Goal: Task Accomplishment & Management: Complete application form

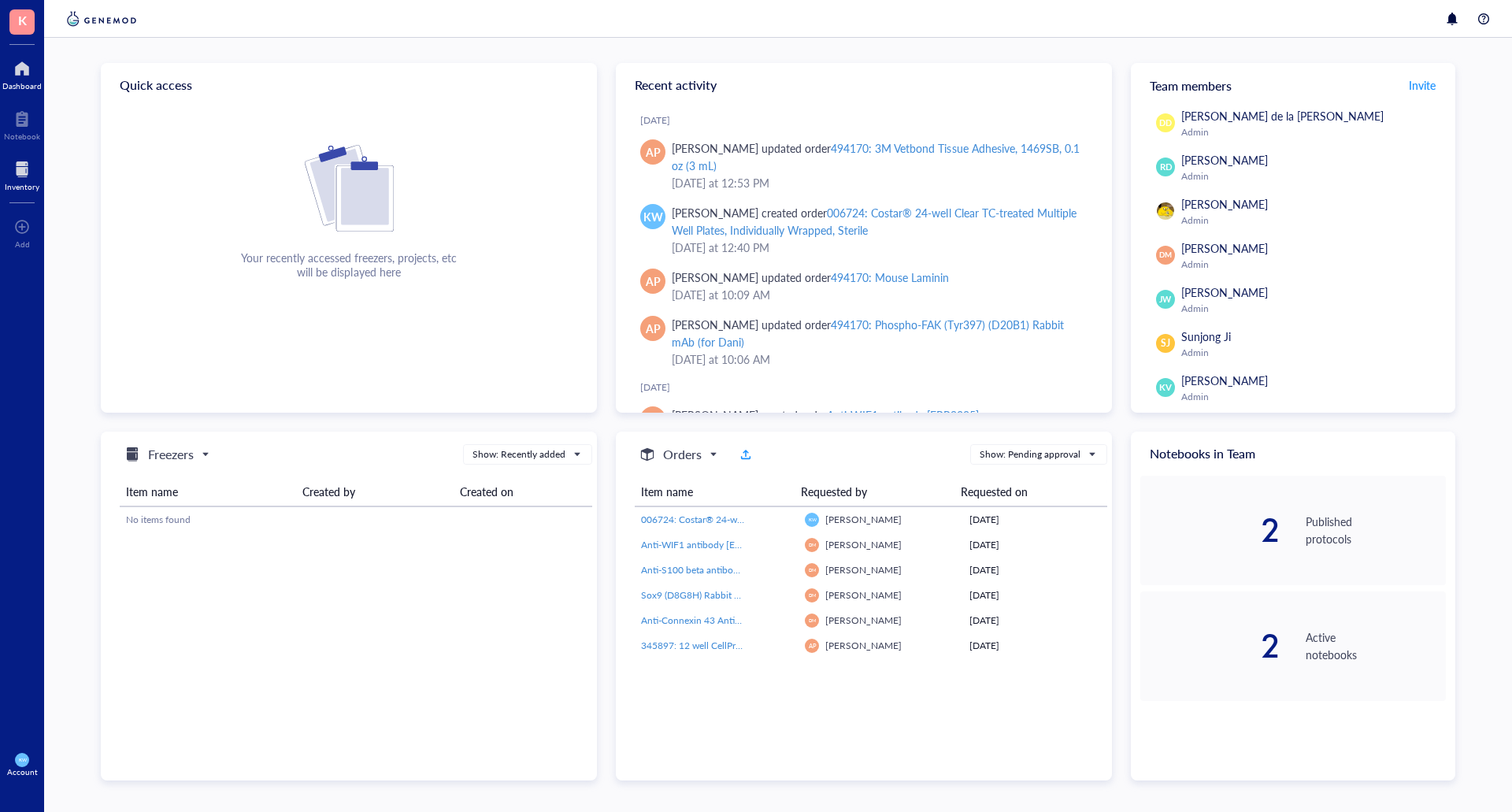
click at [29, 154] on div "Inventory" at bounding box center [22, 174] width 44 height 44
click at [28, 172] on div at bounding box center [22, 169] width 35 height 25
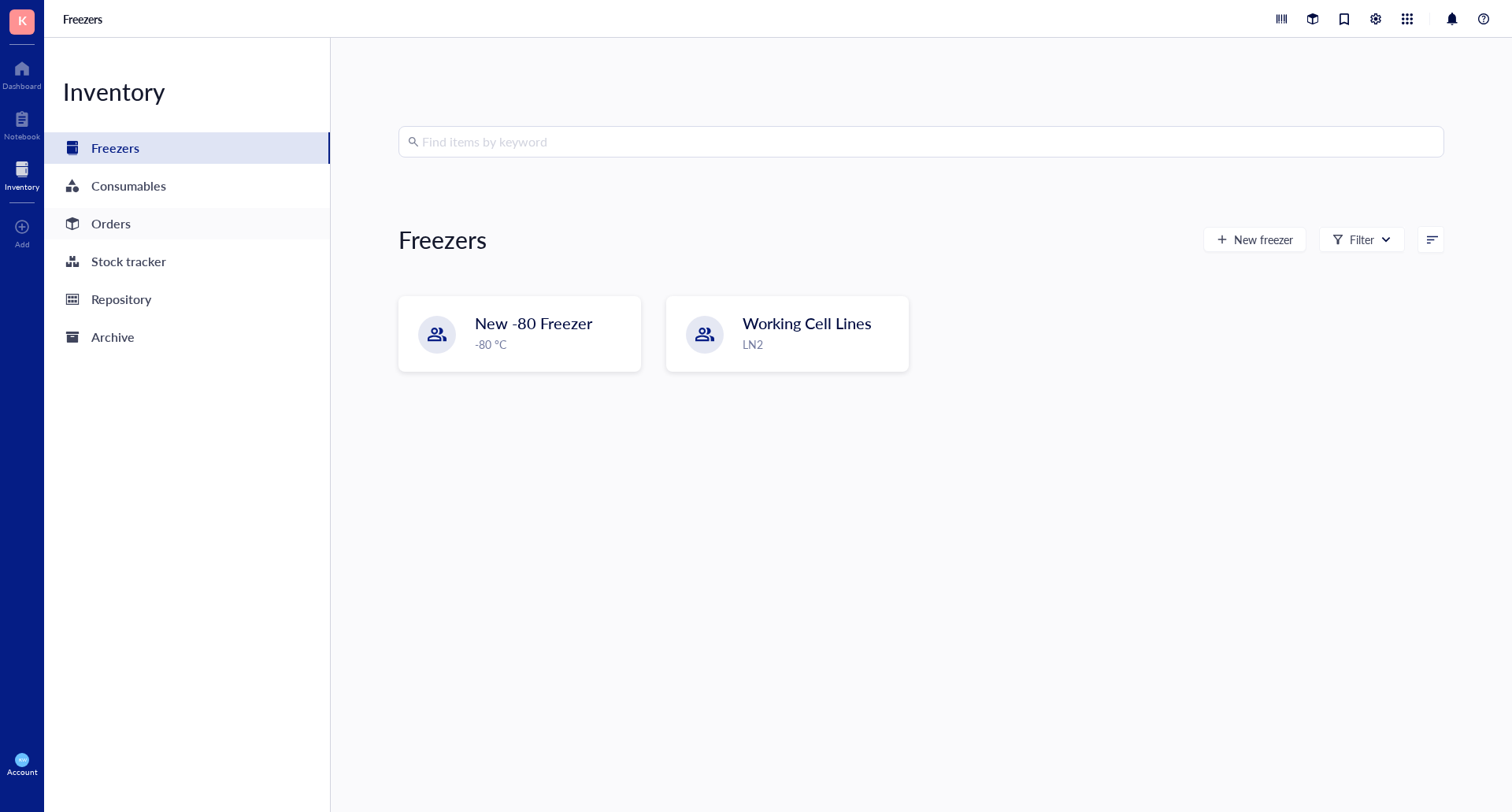
click at [96, 224] on div "Orders" at bounding box center [111, 223] width 40 height 22
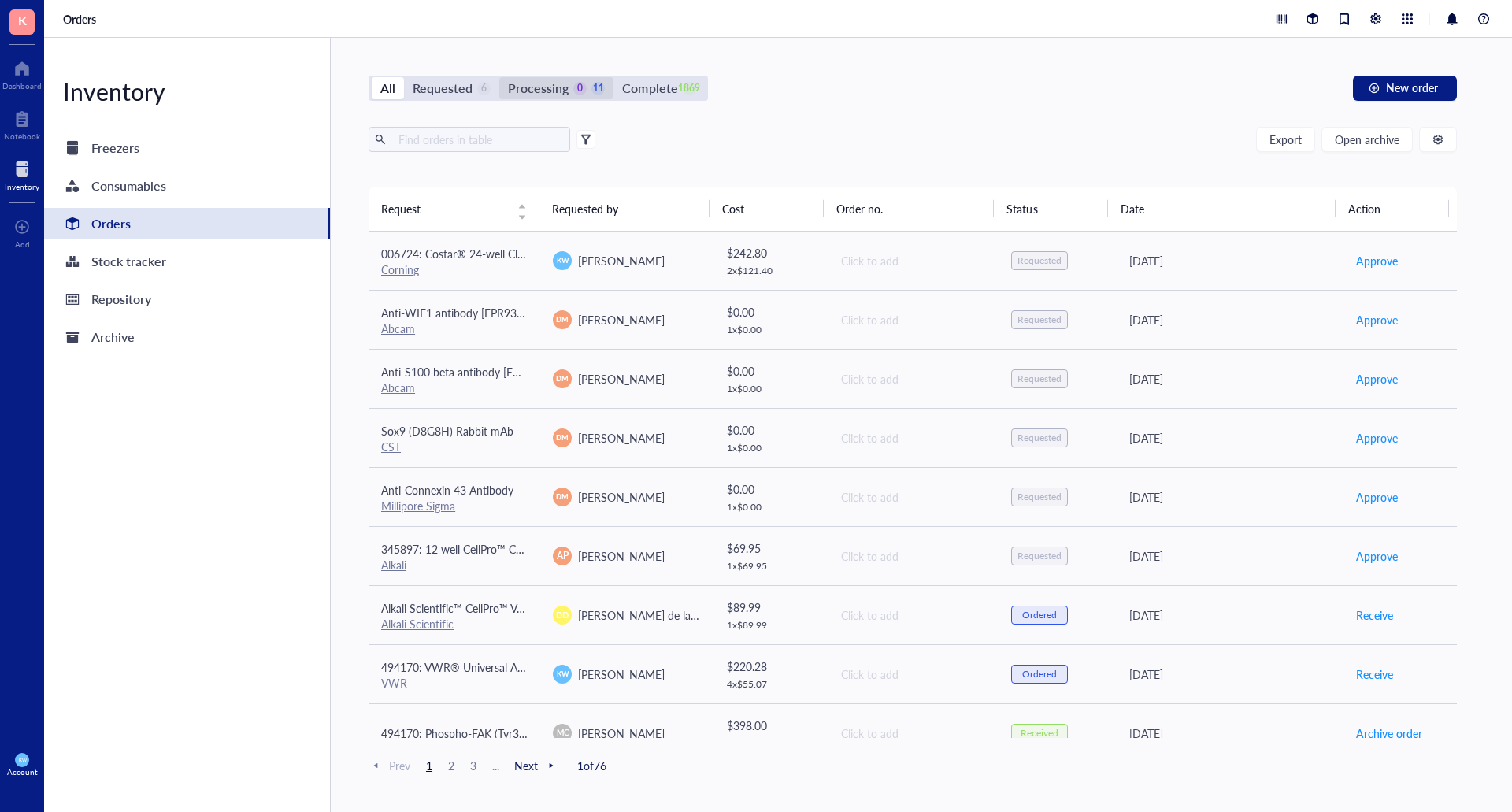
click at [530, 95] on div "Processing" at bounding box center [538, 88] width 60 height 22
click at [499, 77] on input "Processing 0 11" at bounding box center [499, 77] width 0 height 0
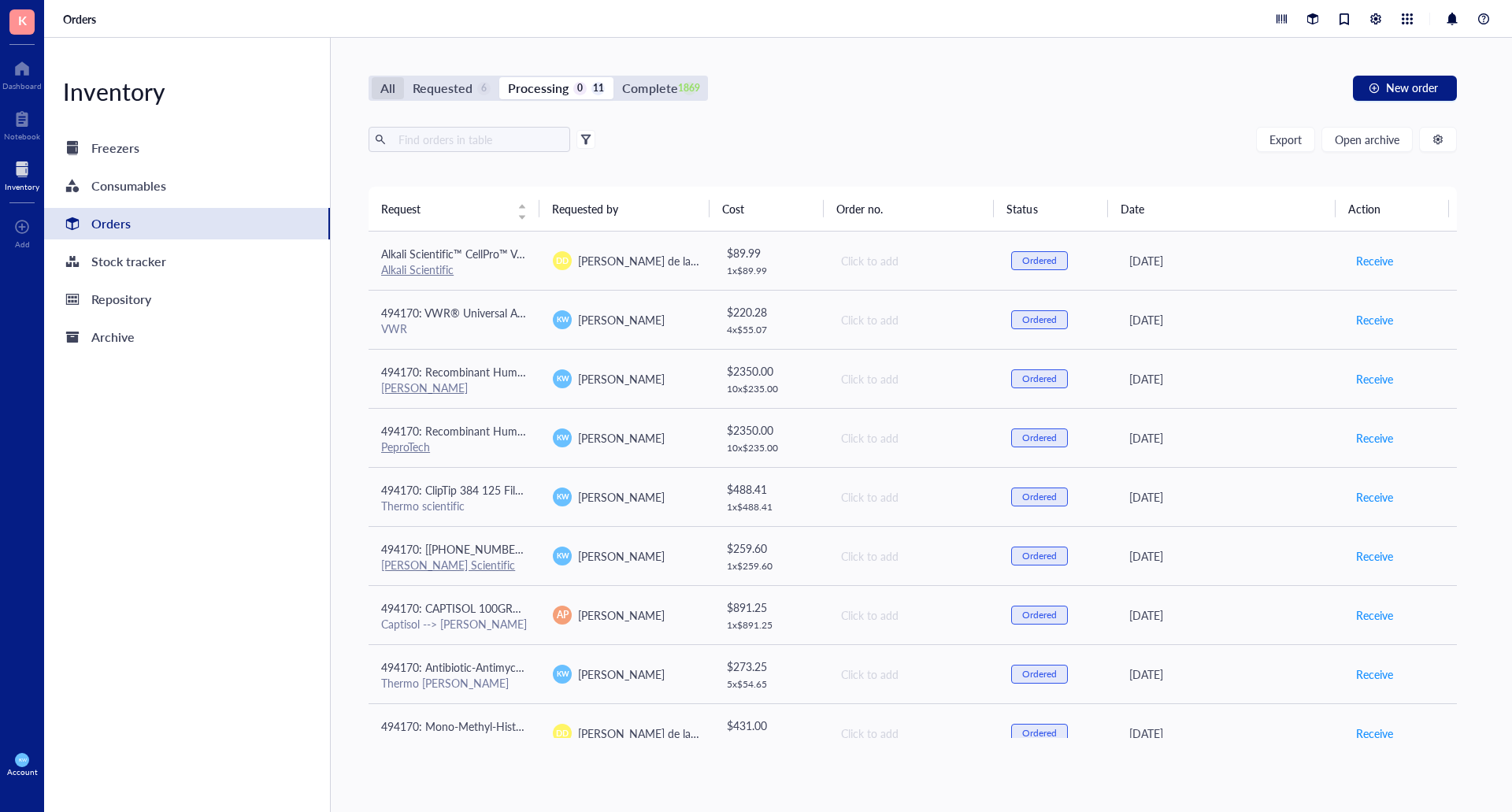
click at [393, 84] on div "All" at bounding box center [388, 88] width 15 height 22
click at [372, 77] on input "All" at bounding box center [372, 77] width 0 height 0
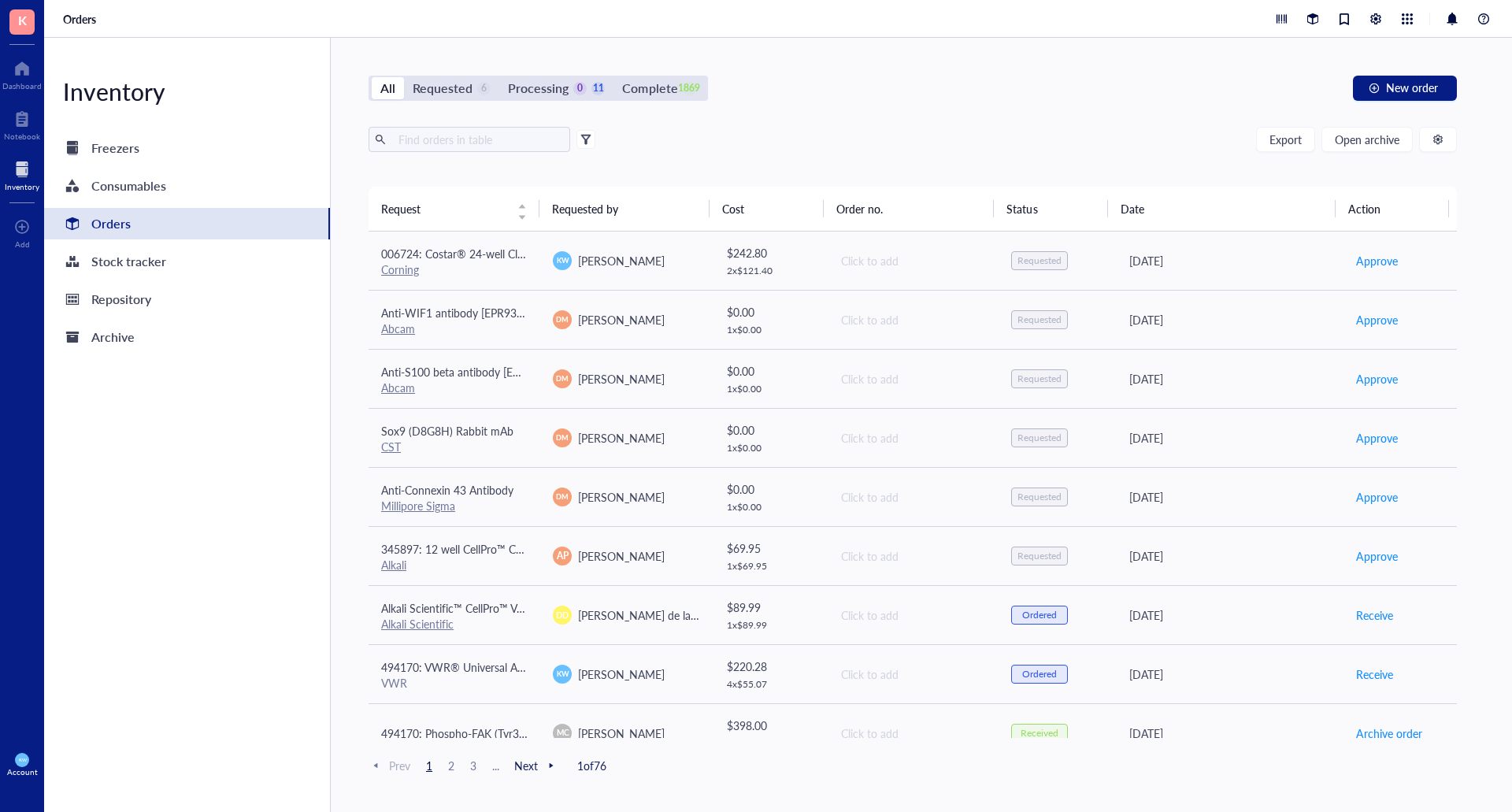
click at [447, 154] on div "Export Open archive Requester Requested on Source / Vendor Last updated" at bounding box center [913, 156] width 1088 height 59
drag, startPoint x: 457, startPoint y: 144, endPoint x: 572, endPoint y: 65, distance: 139.5
click at [459, 125] on div "All Requested 6 Processing 0 11 Complete 1869 New order Export Open archive Req…" at bounding box center [913, 424] width 1164 height 773
type input "75"
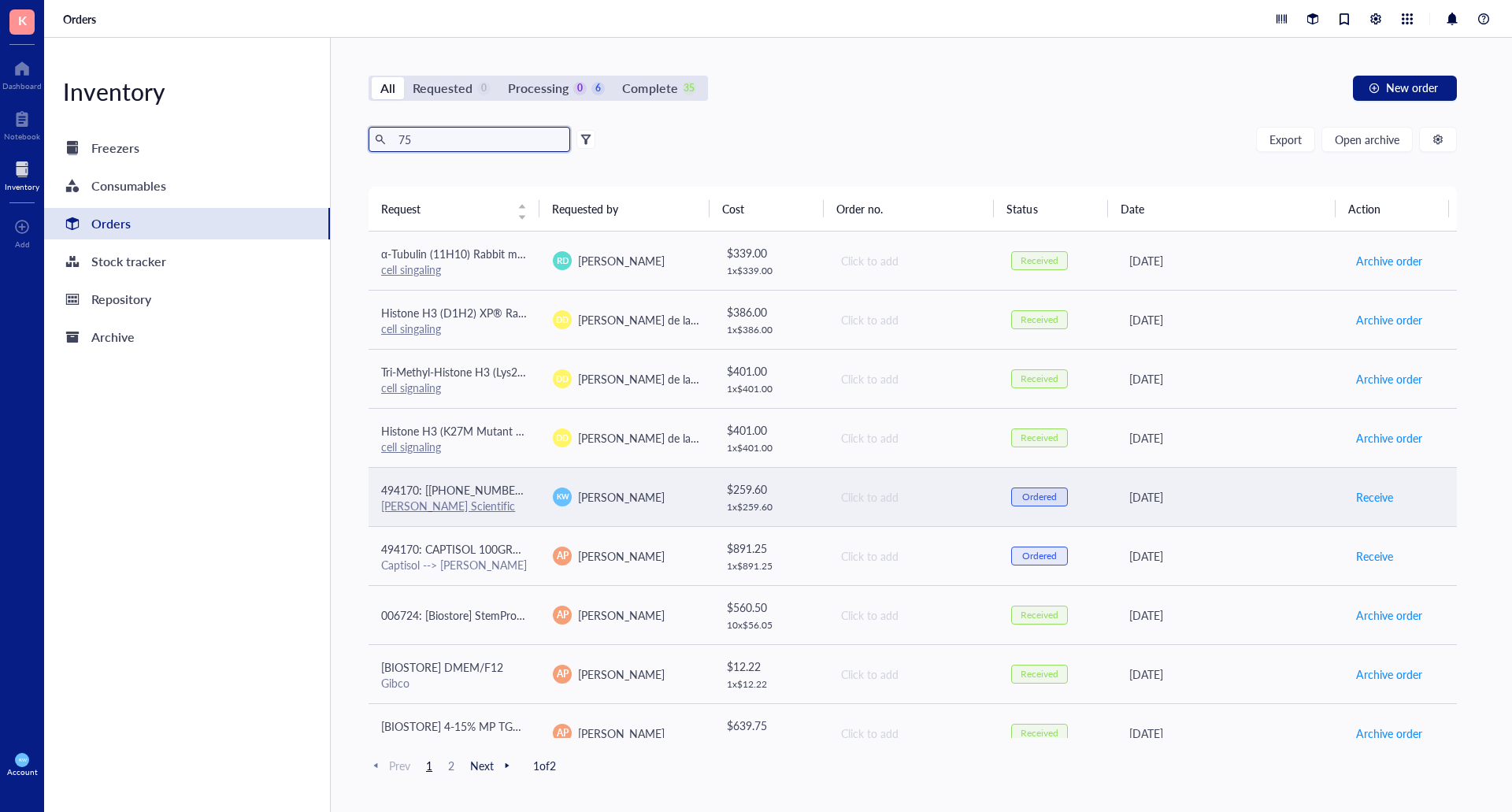
click at [631, 499] on span "[PERSON_NAME]" at bounding box center [622, 496] width 87 height 16
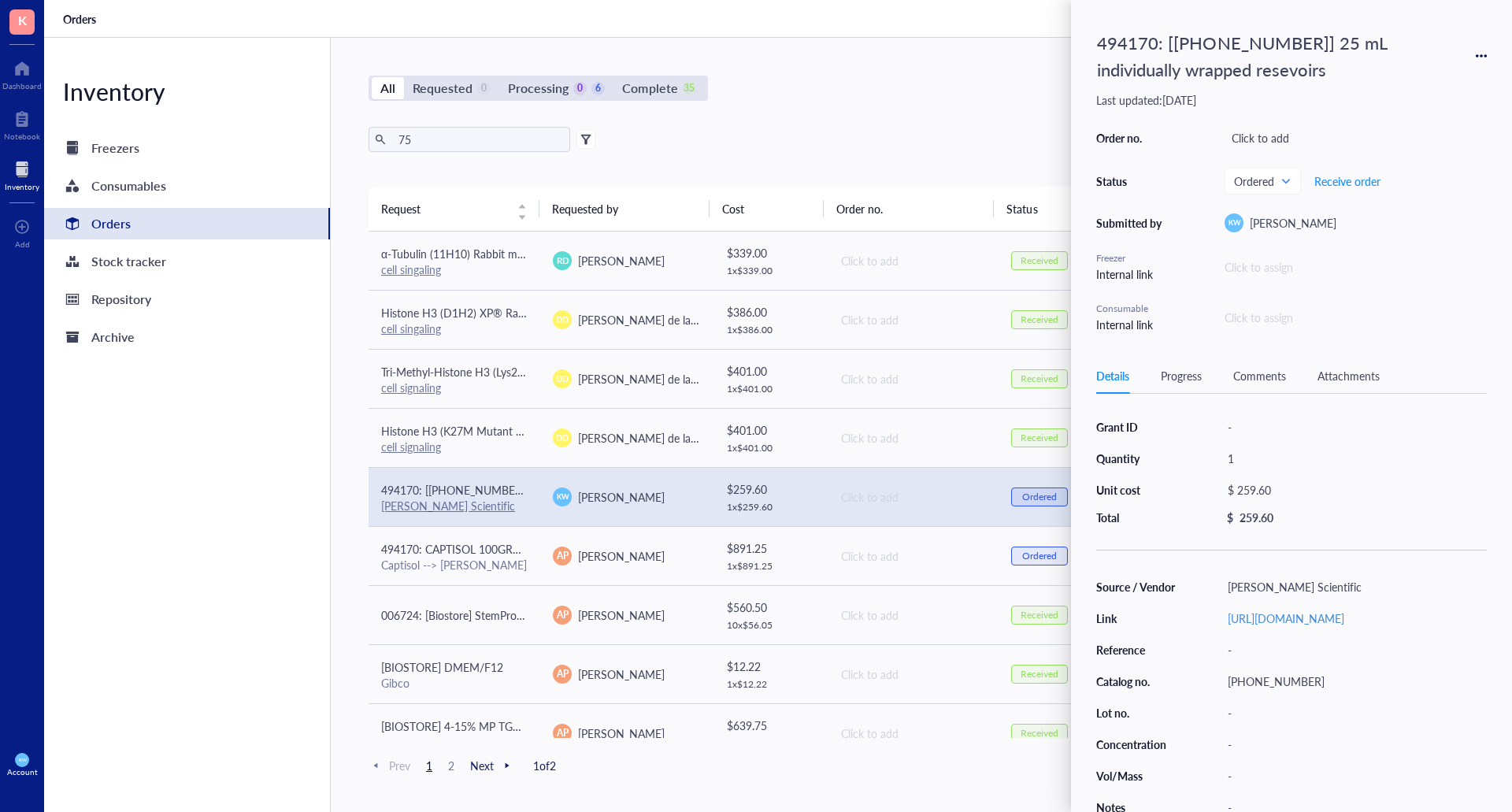
click at [303, 437] on div "Inventory Freezers Consumables Orders Stock tracker Repository Archive" at bounding box center [188, 424] width 287 height 773
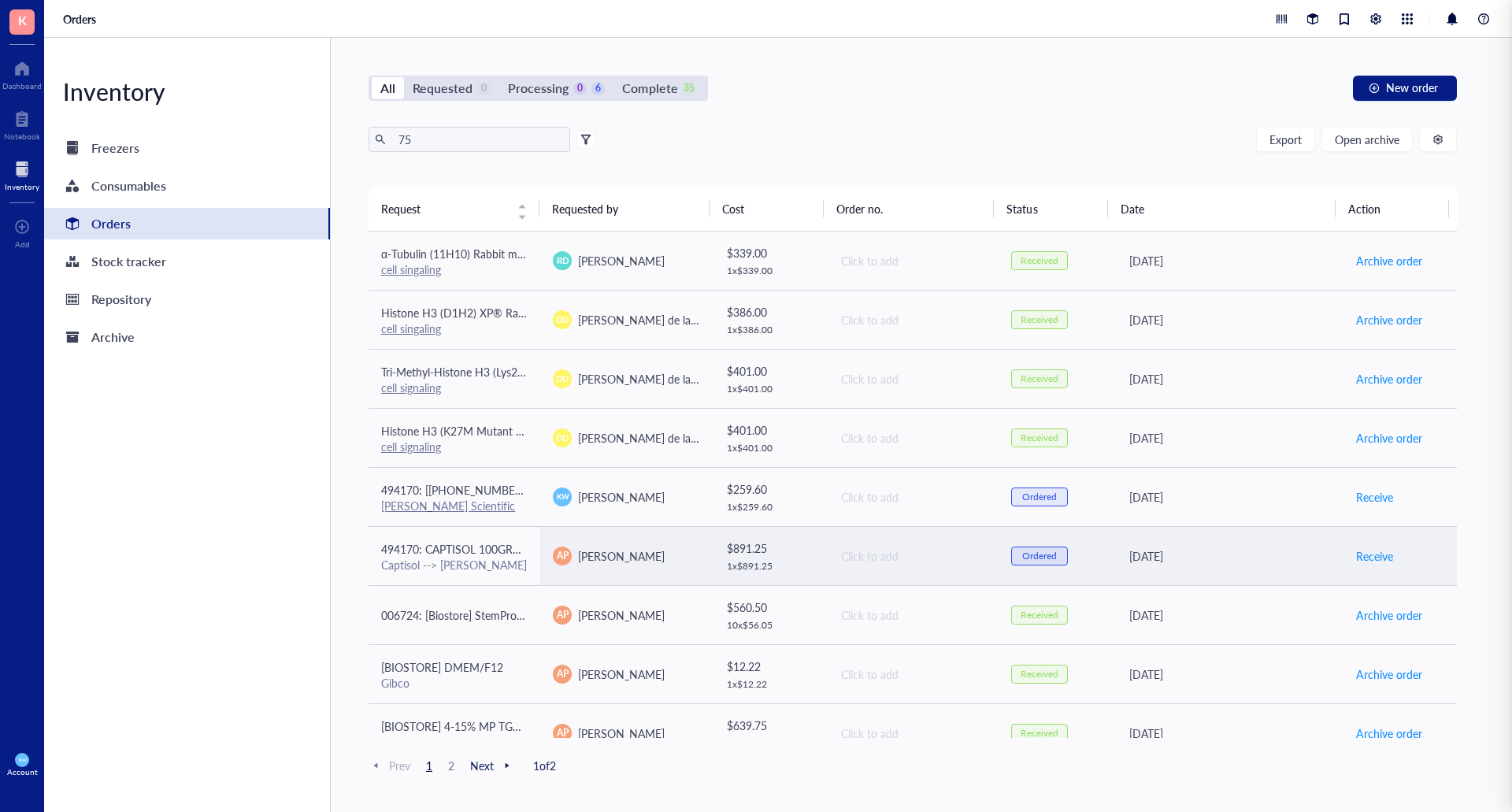
scroll to position [393, 0]
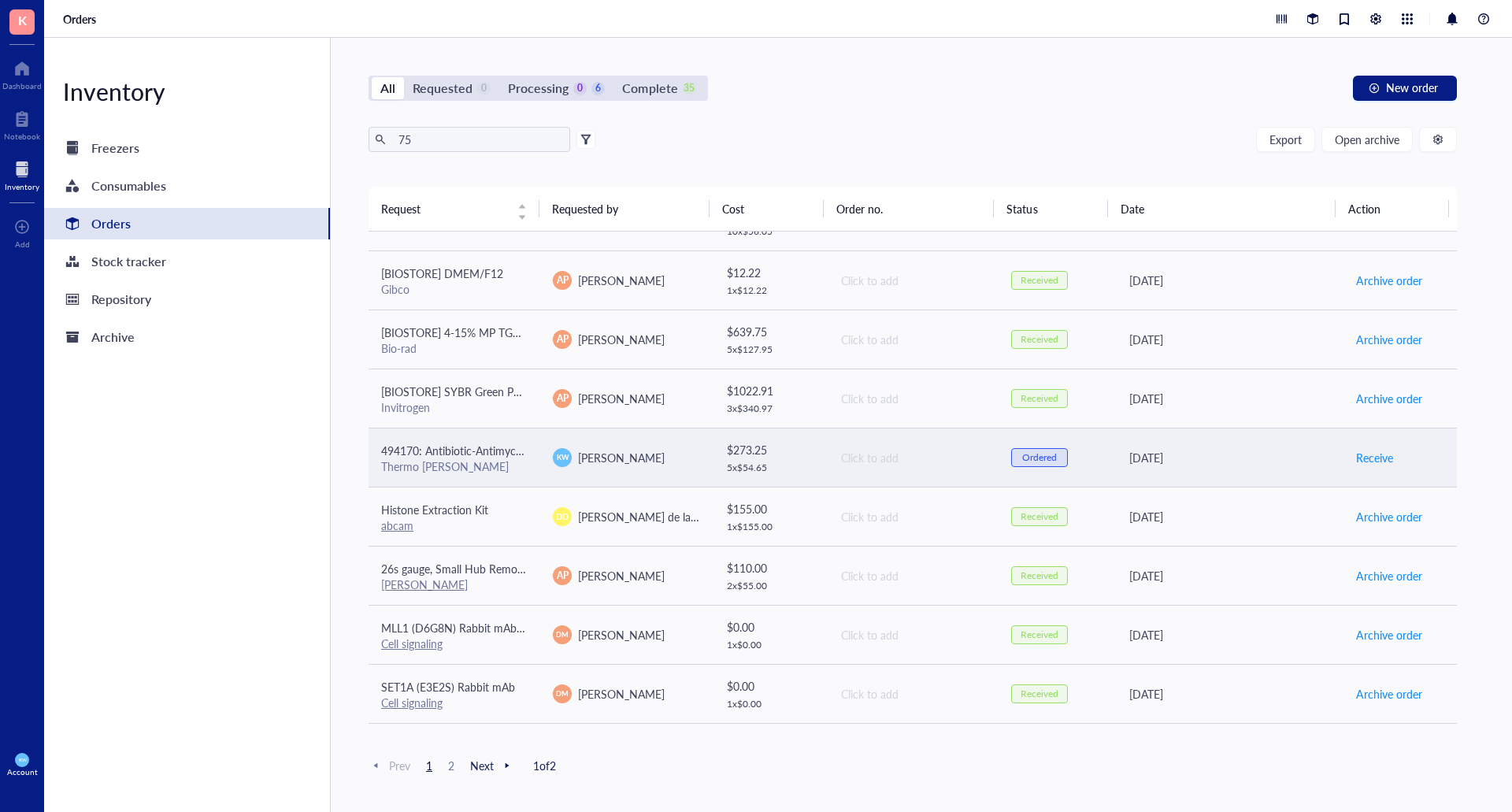
click at [640, 464] on div "[PERSON_NAME]" at bounding box center [625, 457] width 146 height 19
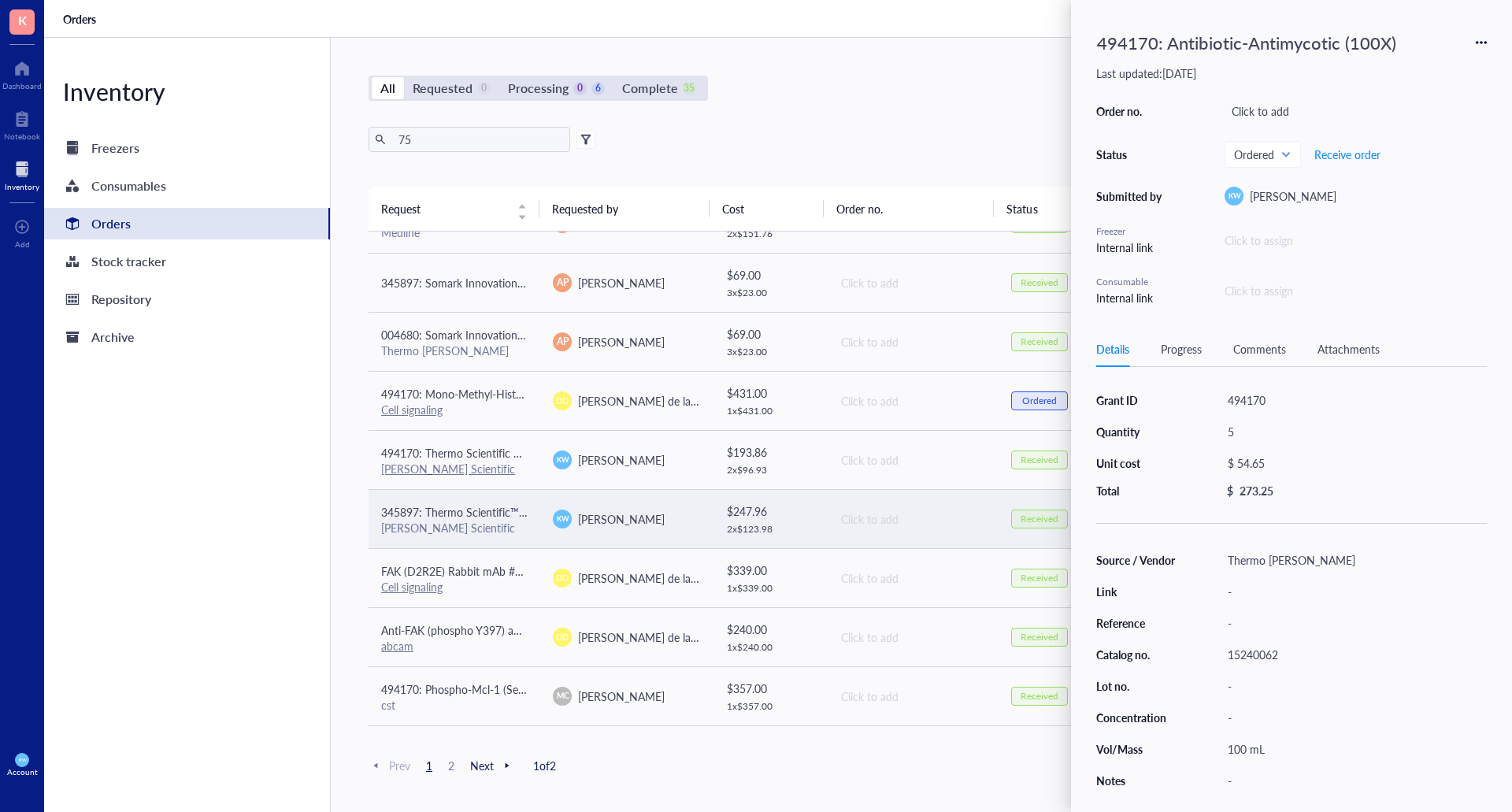
scroll to position [969, 0]
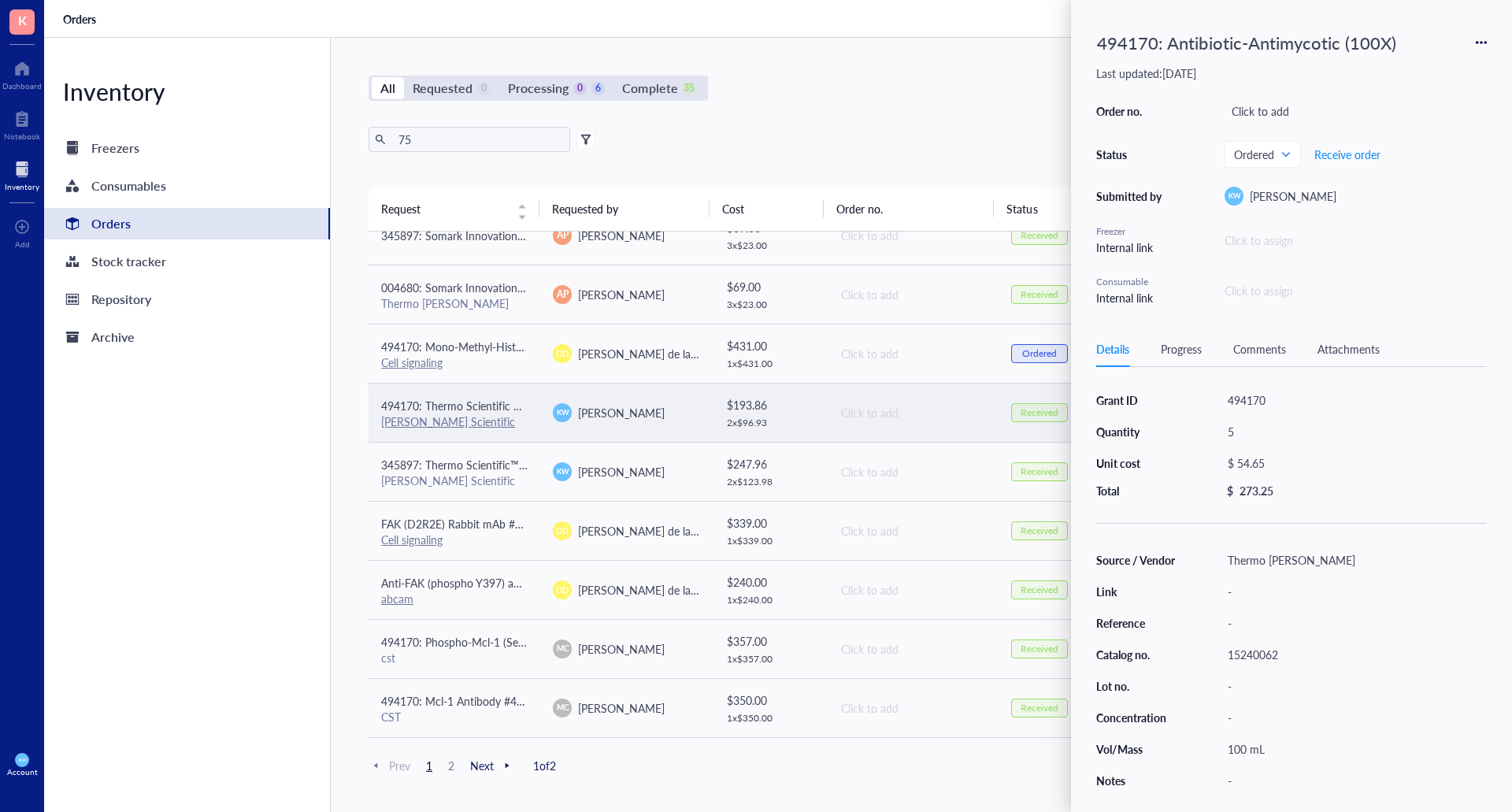
click at [645, 413] on div "[PERSON_NAME]" at bounding box center [625, 412] width 146 height 19
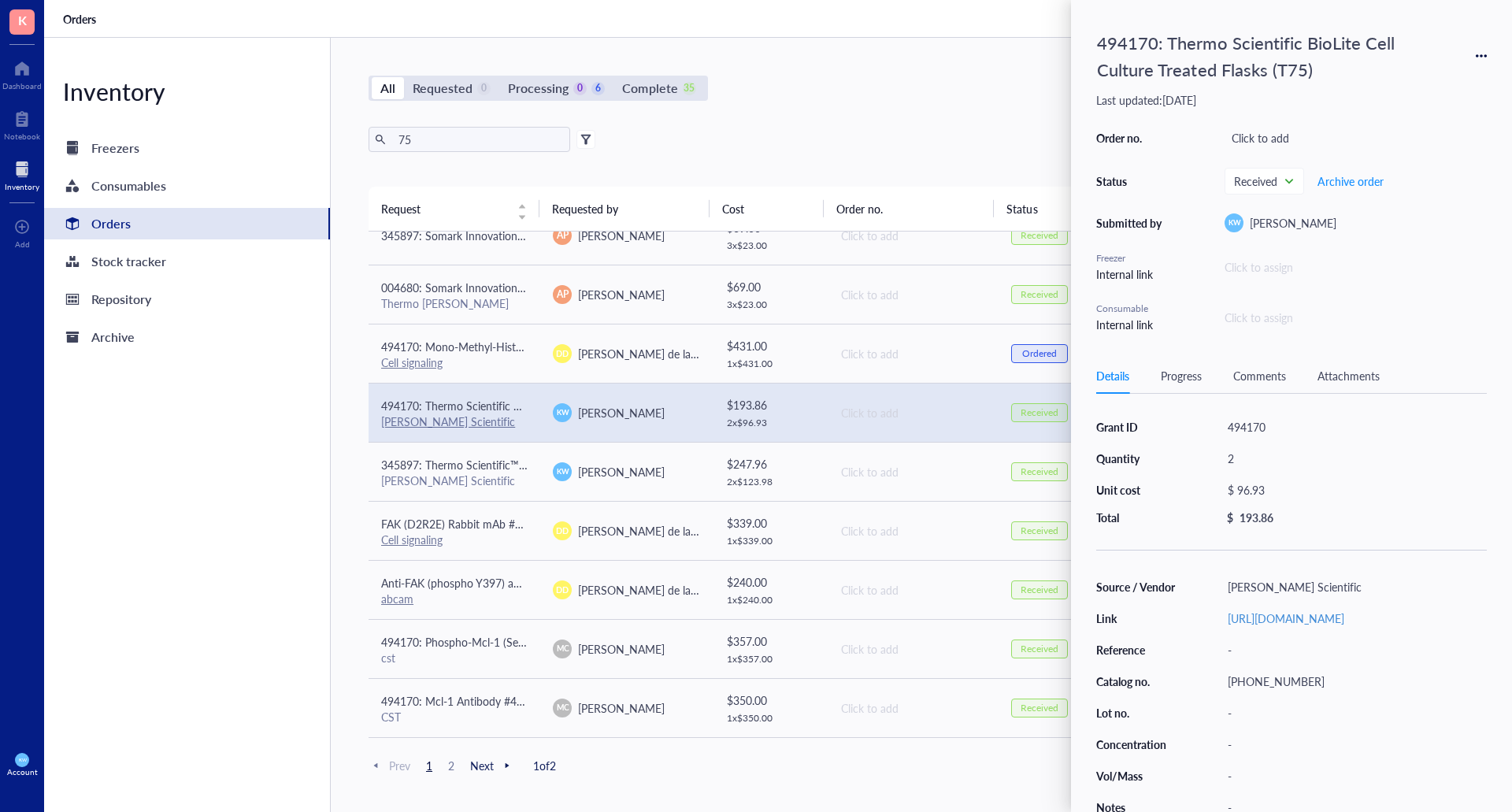
click at [1475, 60] on icon at bounding box center [1481, 56] width 11 height 11
click at [1404, 82] on span "Request again" at bounding box center [1424, 78] width 99 height 17
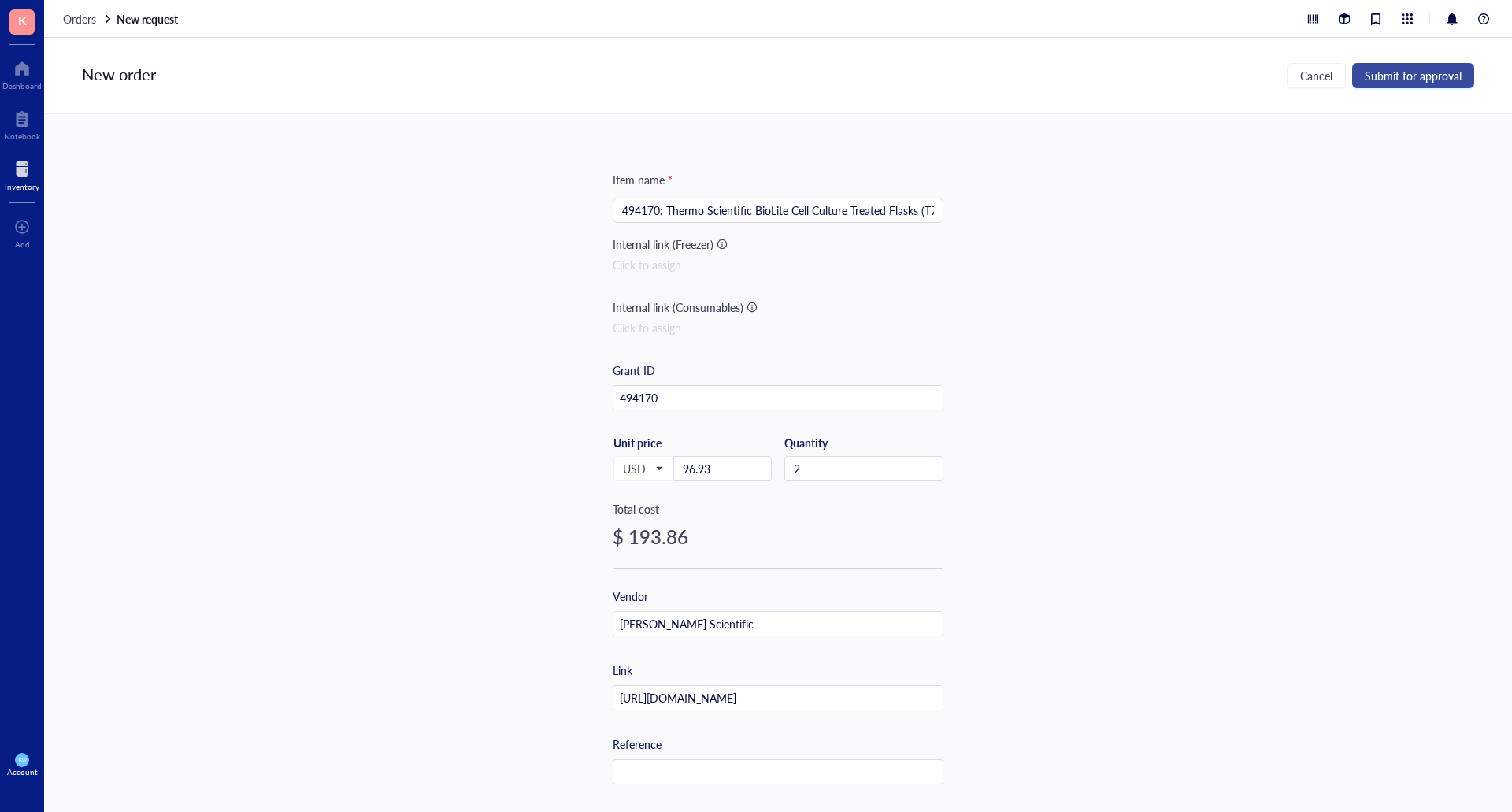
click at [1417, 78] on span "Submit for approval" at bounding box center [1412, 75] width 97 height 12
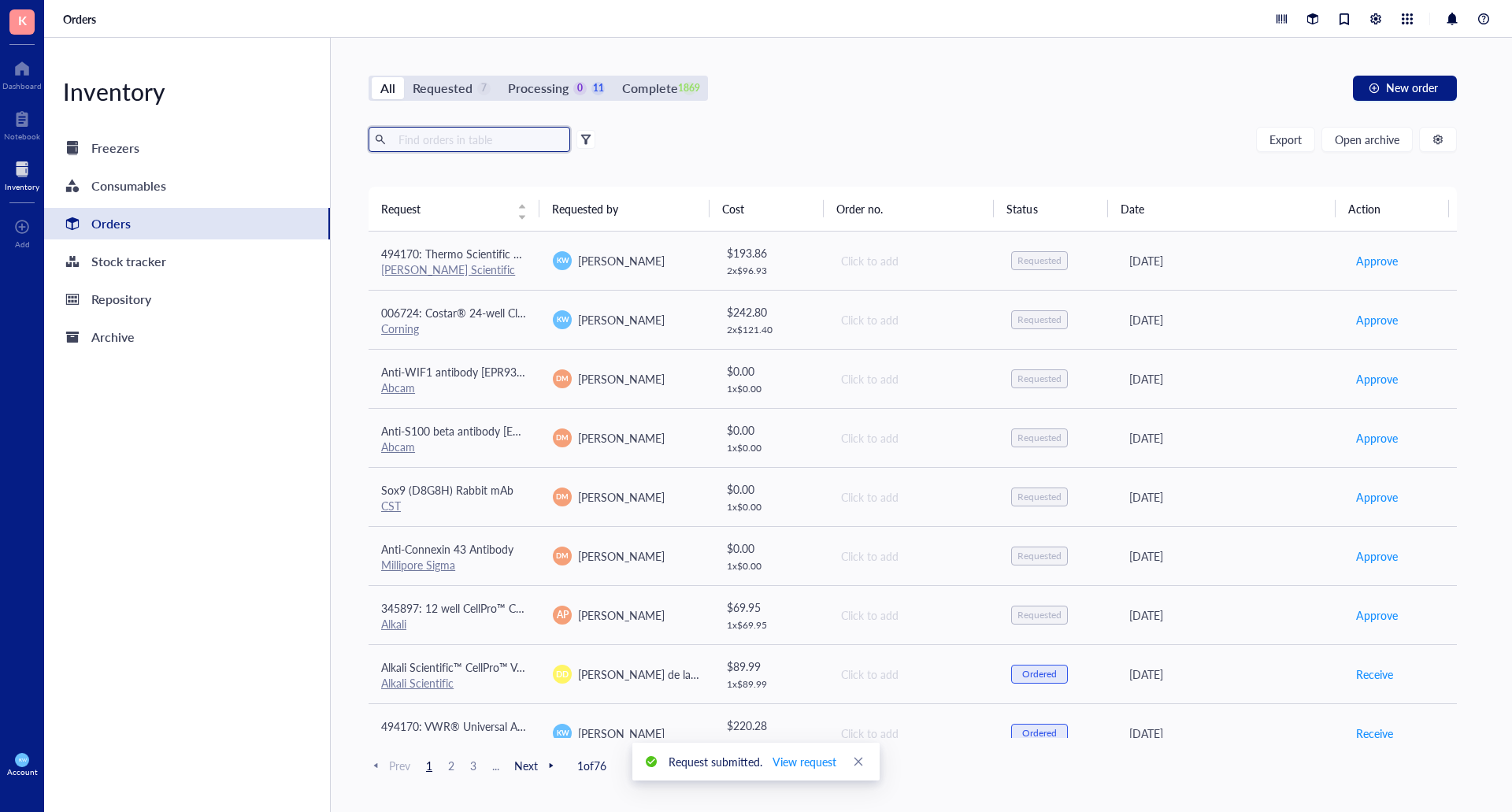
click at [432, 142] on input "text" at bounding box center [478, 139] width 172 height 24
click at [440, 147] on input "text" at bounding box center [478, 139] width 172 height 24
type input "serological"
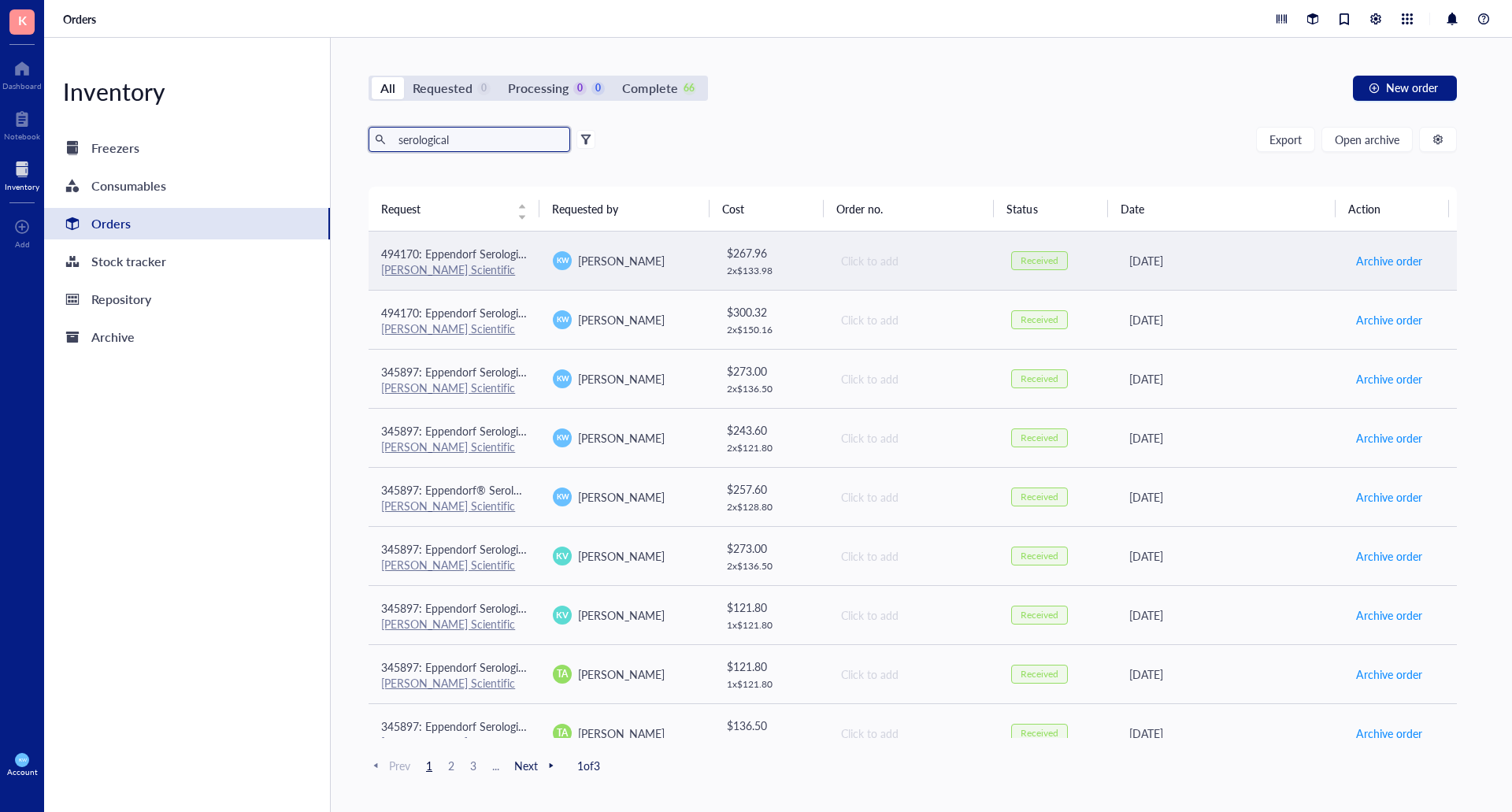
click at [669, 263] on div "[PERSON_NAME]" at bounding box center [625, 260] width 146 height 19
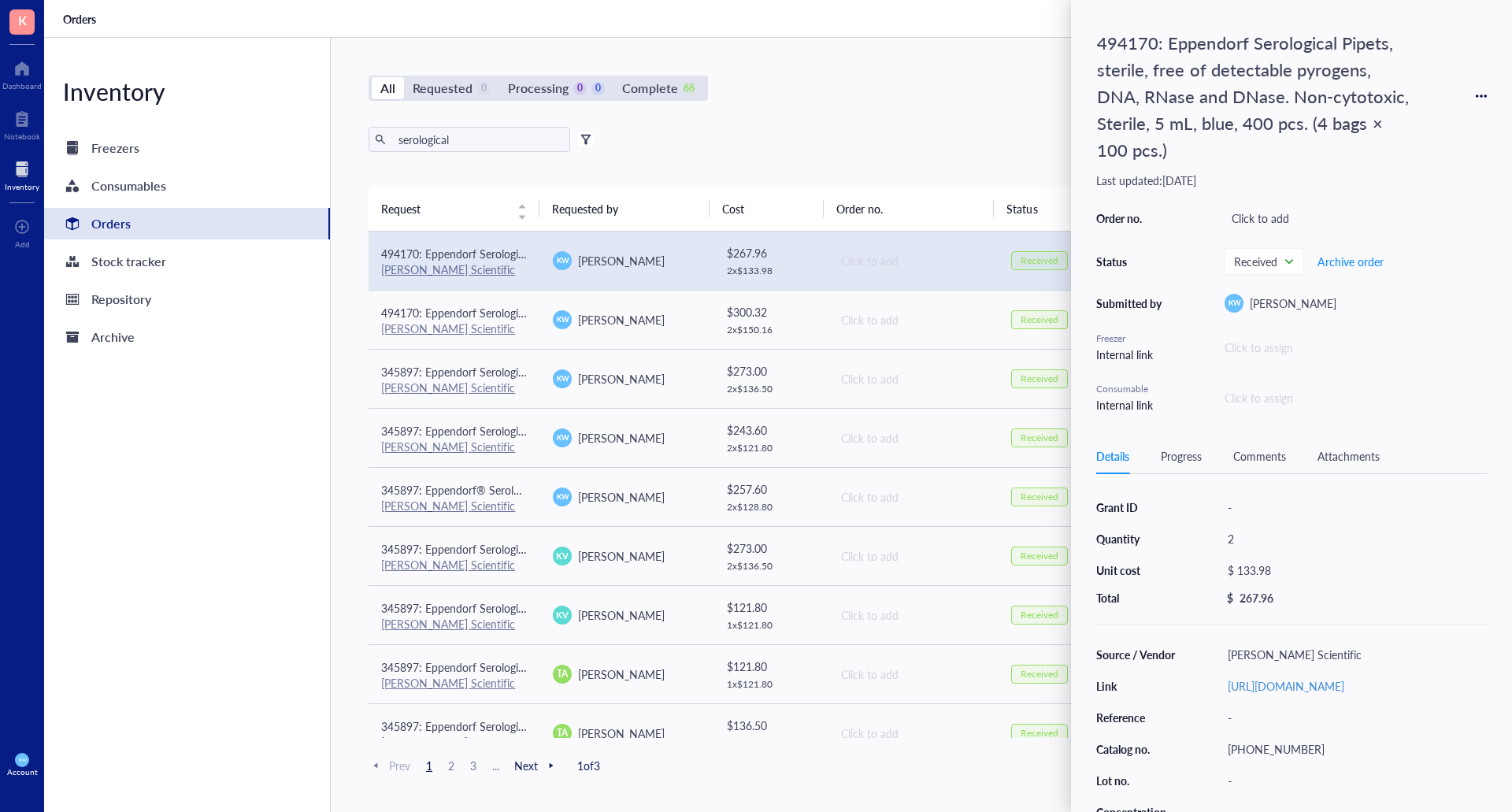
click at [987, 141] on div "serological Export Open archive" at bounding box center [913, 139] width 1088 height 25
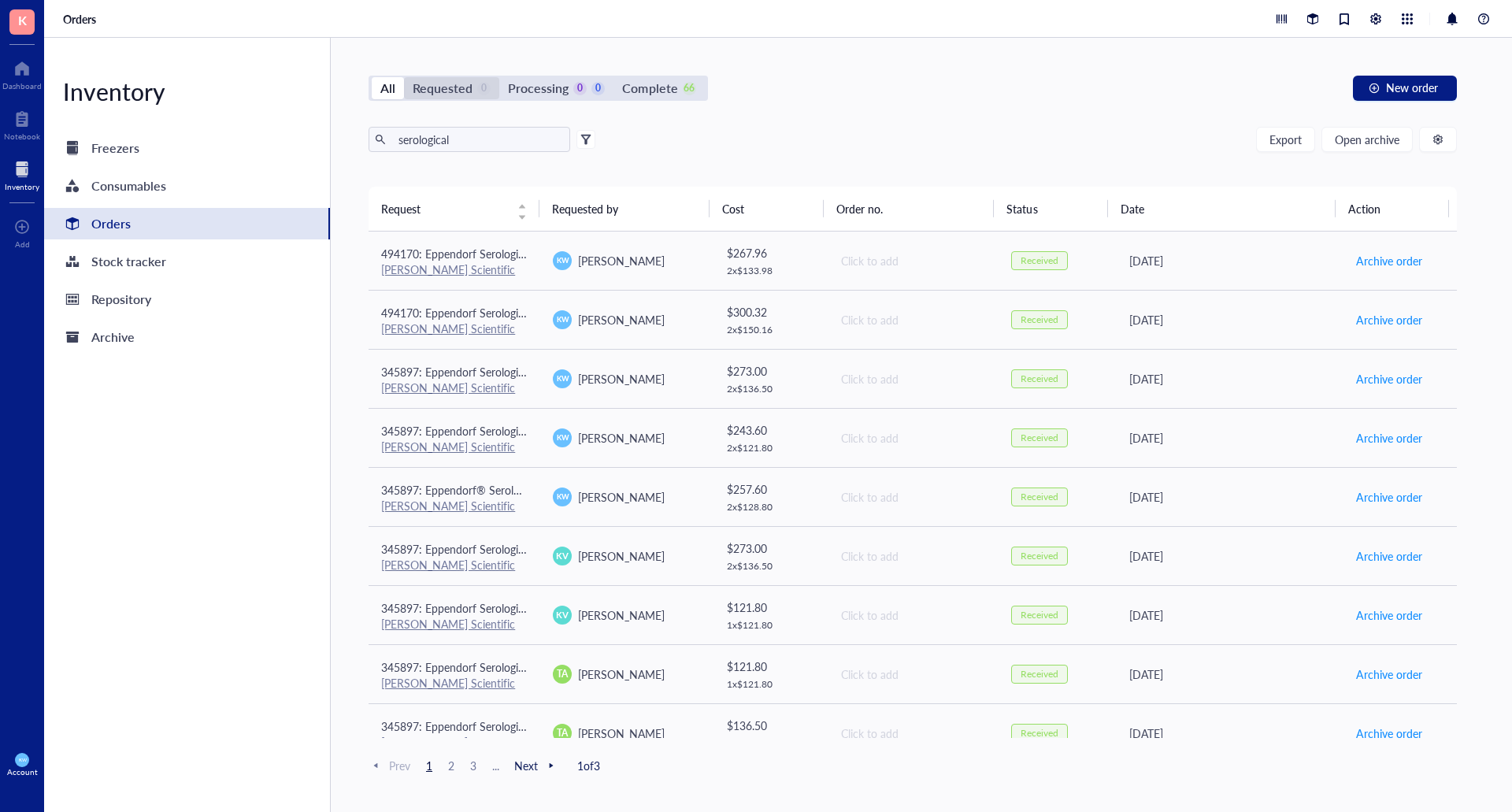
click at [449, 88] on div "Requested" at bounding box center [441, 88] width 59 height 22
click at [404, 77] on input "Requested 0" at bounding box center [404, 77] width 0 height 0
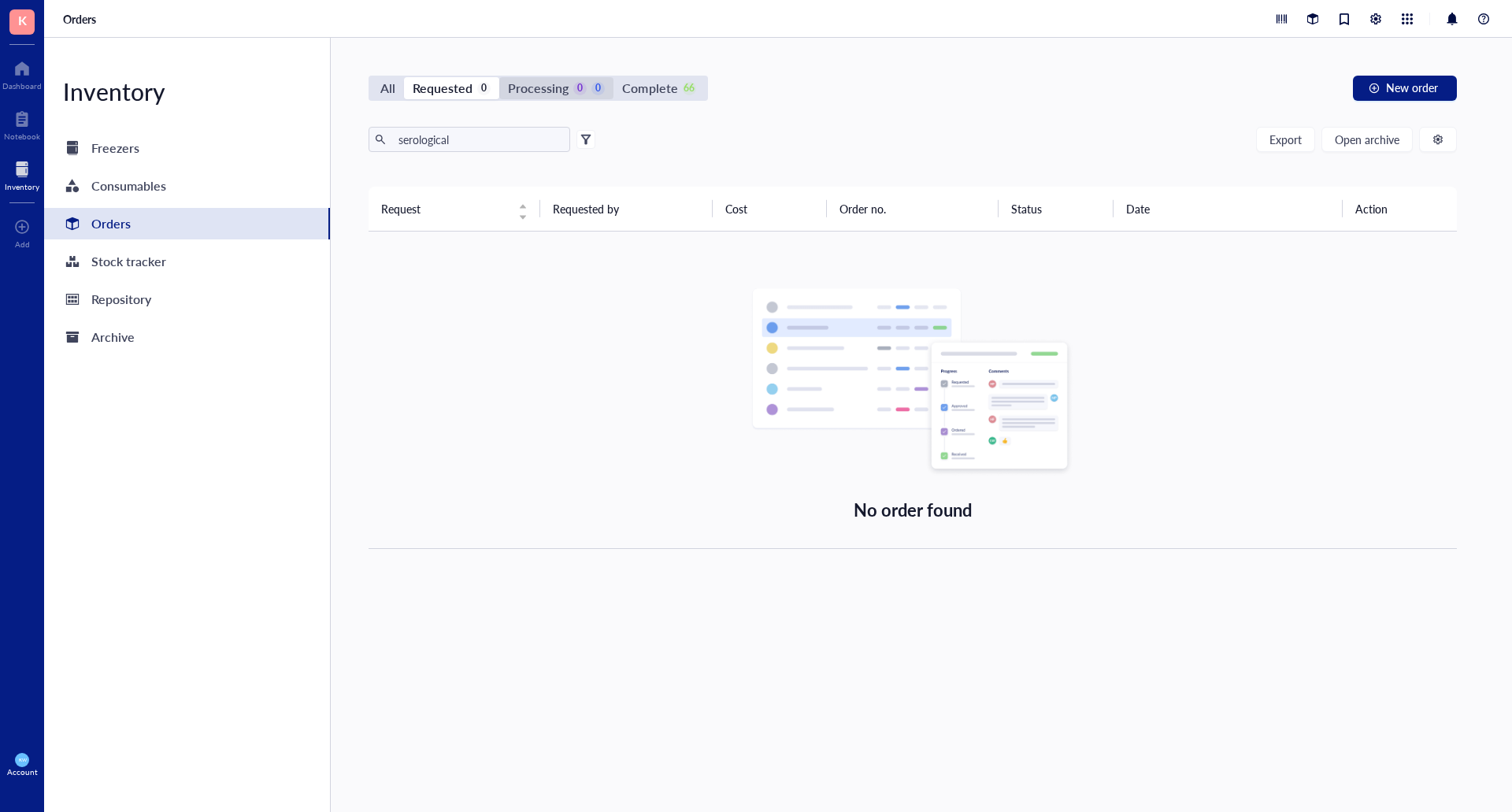
click at [540, 88] on div "Processing" at bounding box center [538, 88] width 60 height 22
click at [499, 77] on input "Processing 0 0" at bounding box center [499, 77] width 0 height 0
click at [390, 85] on div "All" at bounding box center [388, 88] width 15 height 22
click at [372, 77] on input "All" at bounding box center [372, 77] width 0 height 0
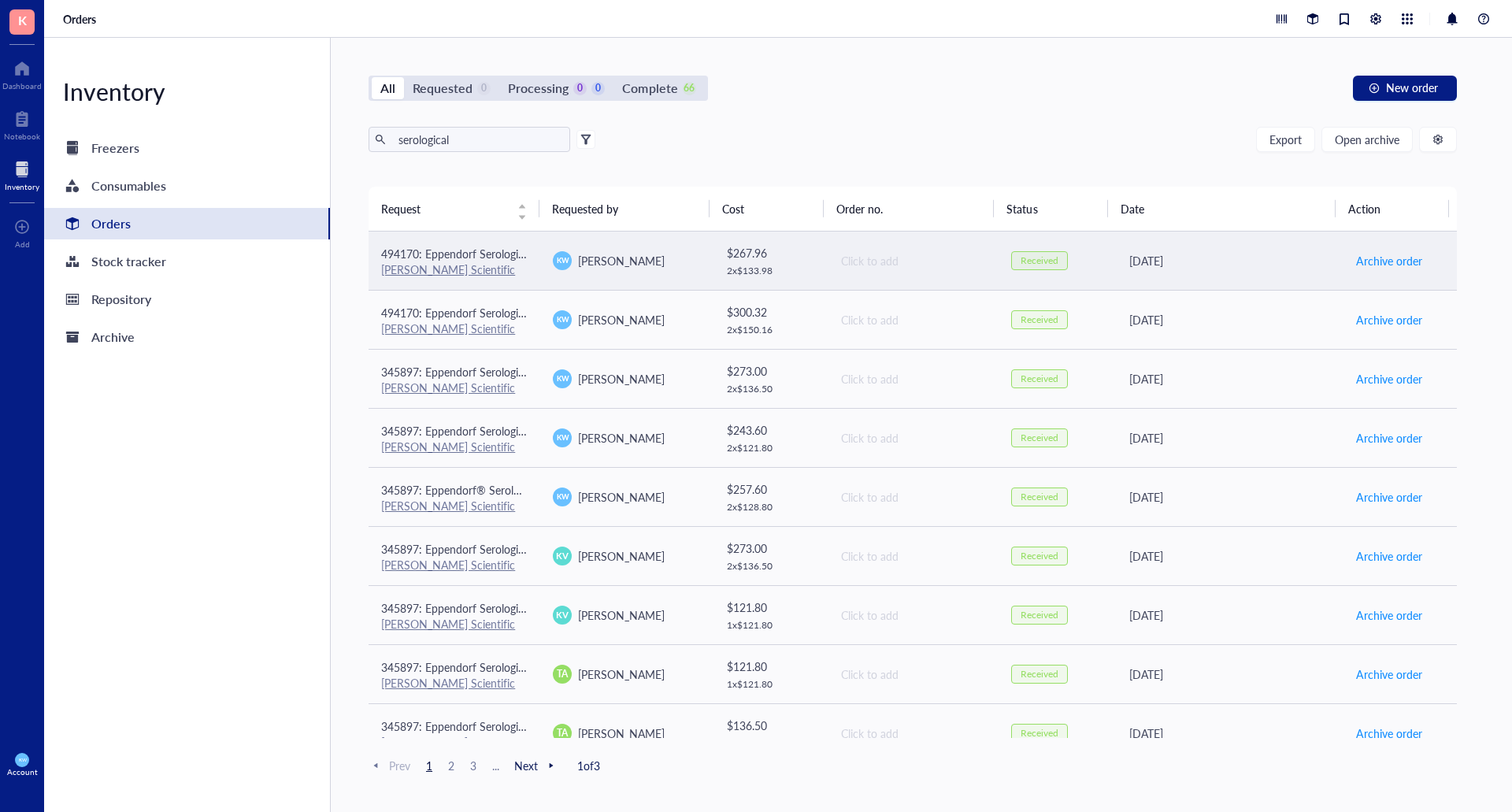
click at [457, 249] on span "494170: Eppendorf Serological Pipets, sterile, free of detectable pyrogens, DNA…" at bounding box center [775, 253] width 789 height 16
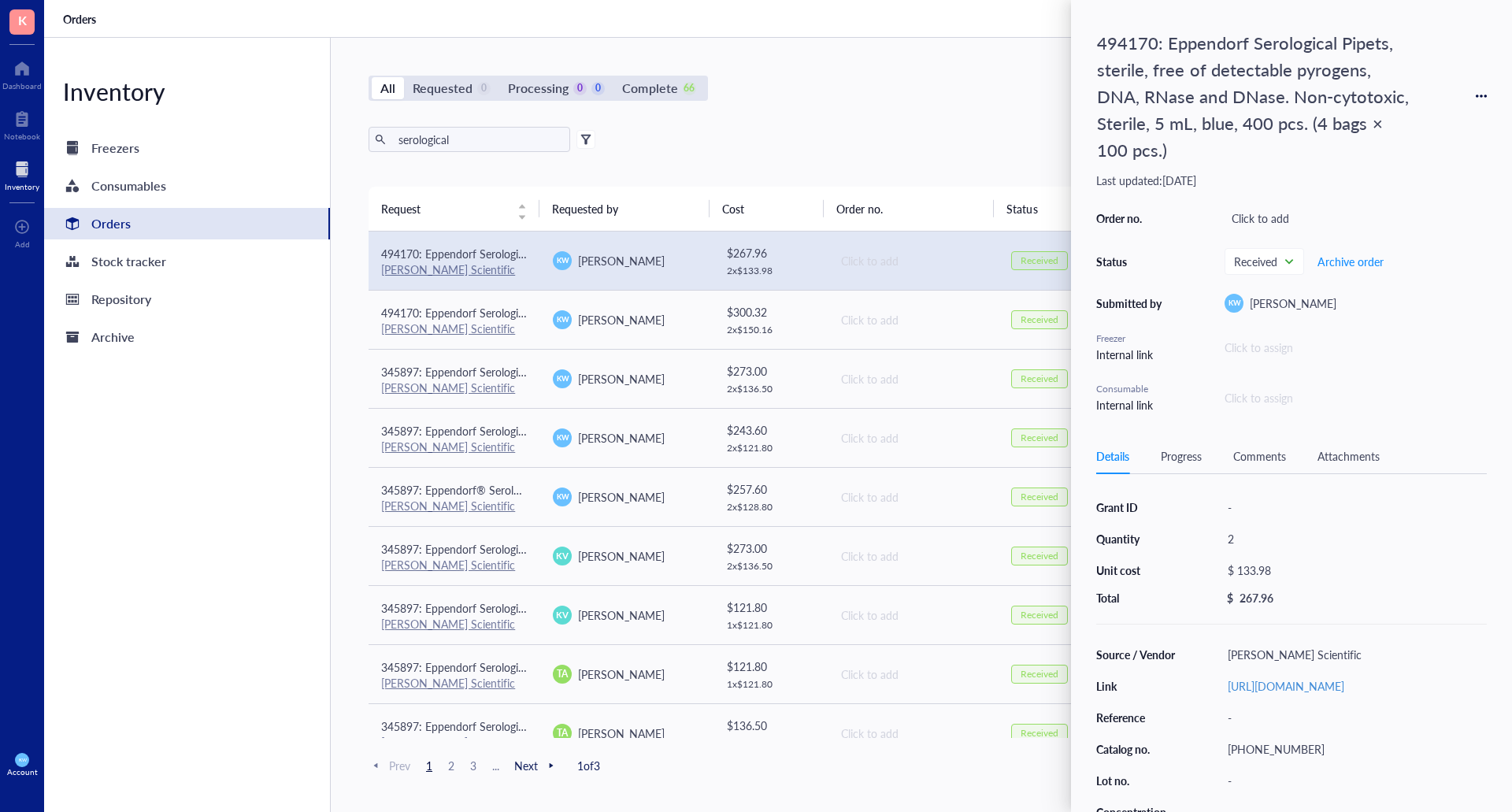
click at [1481, 97] on icon at bounding box center [1481, 96] width 11 height 11
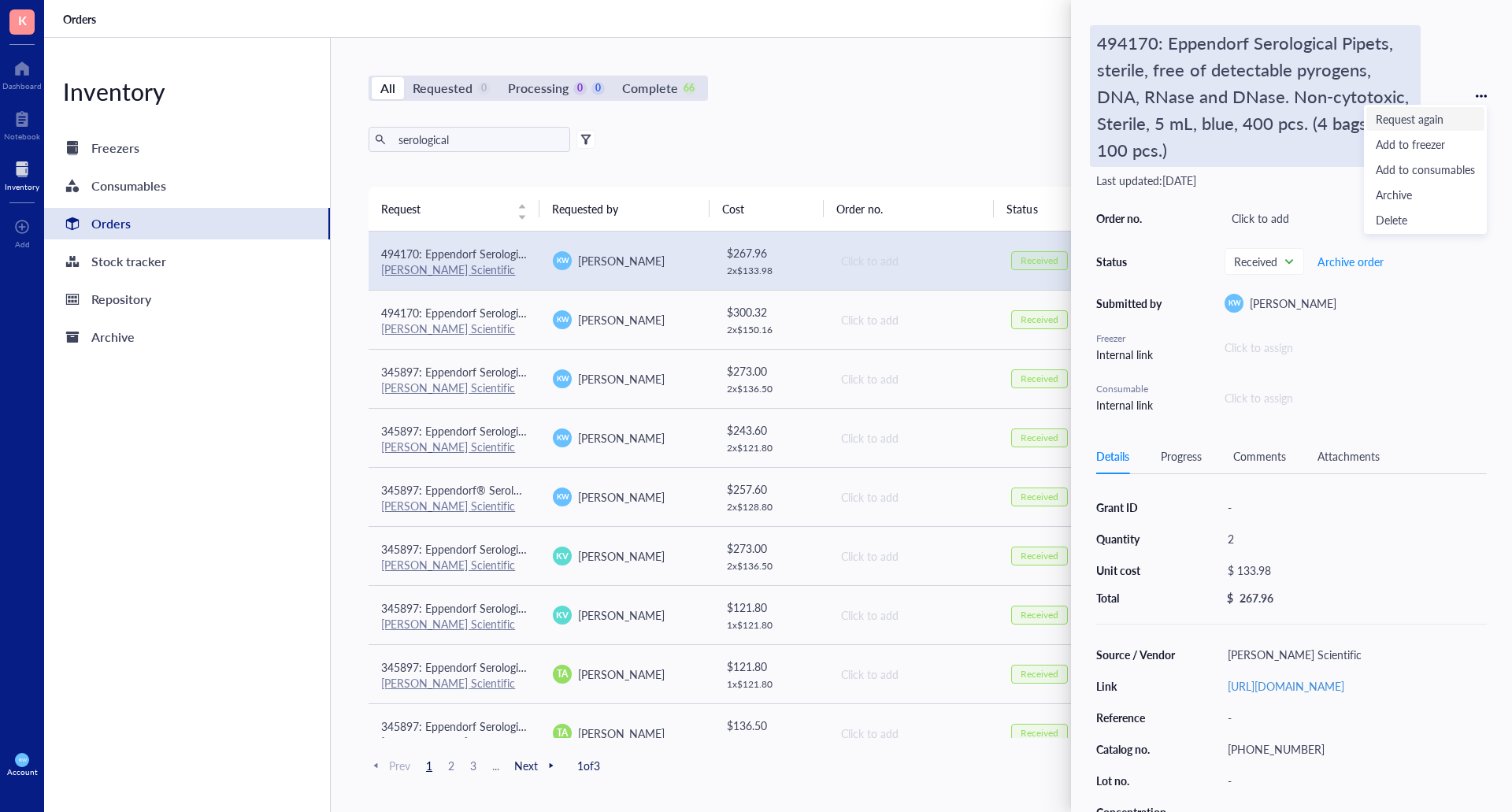
click at [1408, 118] on span "Request again" at bounding box center [1424, 119] width 99 height 17
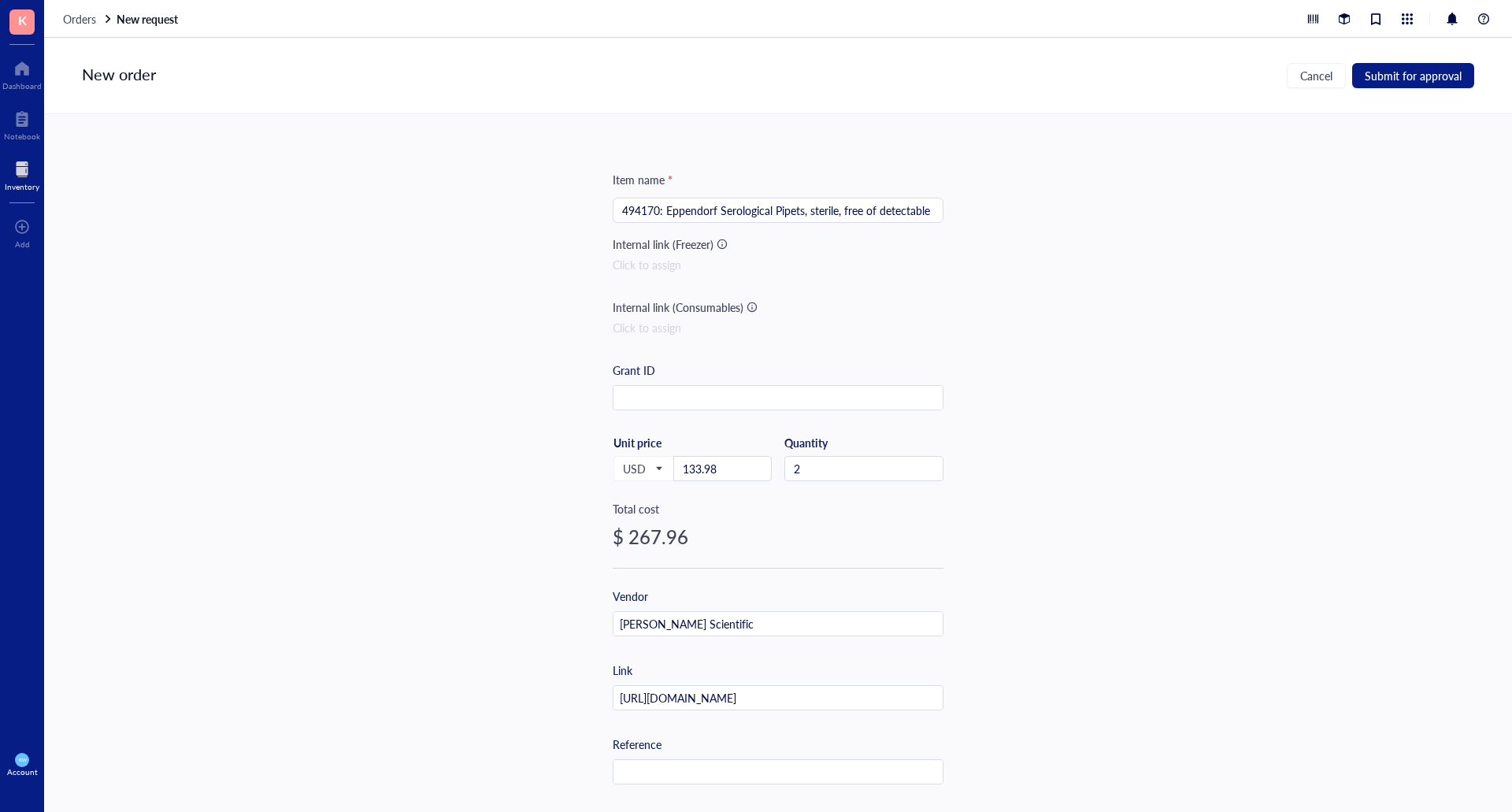
click at [1499, 63] on div "New order Cancel Submit for approval" at bounding box center [778, 75] width 1468 height 76
click at [1440, 77] on span "Submit for approval" at bounding box center [1412, 75] width 97 height 12
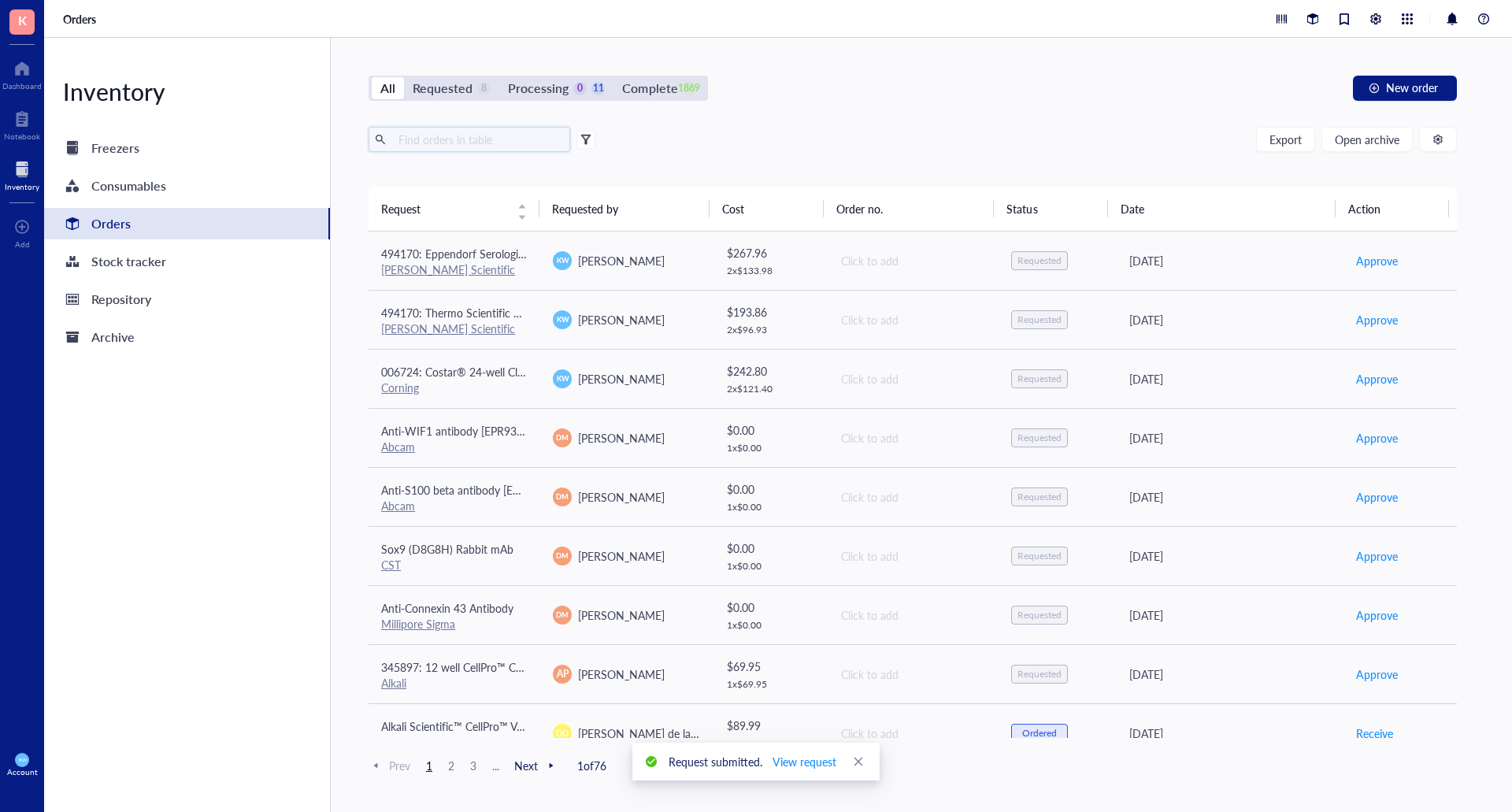
drag, startPoint x: 440, startPoint y: 141, endPoint x: 493, endPoint y: 226, distance: 100.2
click at [440, 142] on input "text" at bounding box center [478, 139] width 172 height 24
type input "e"
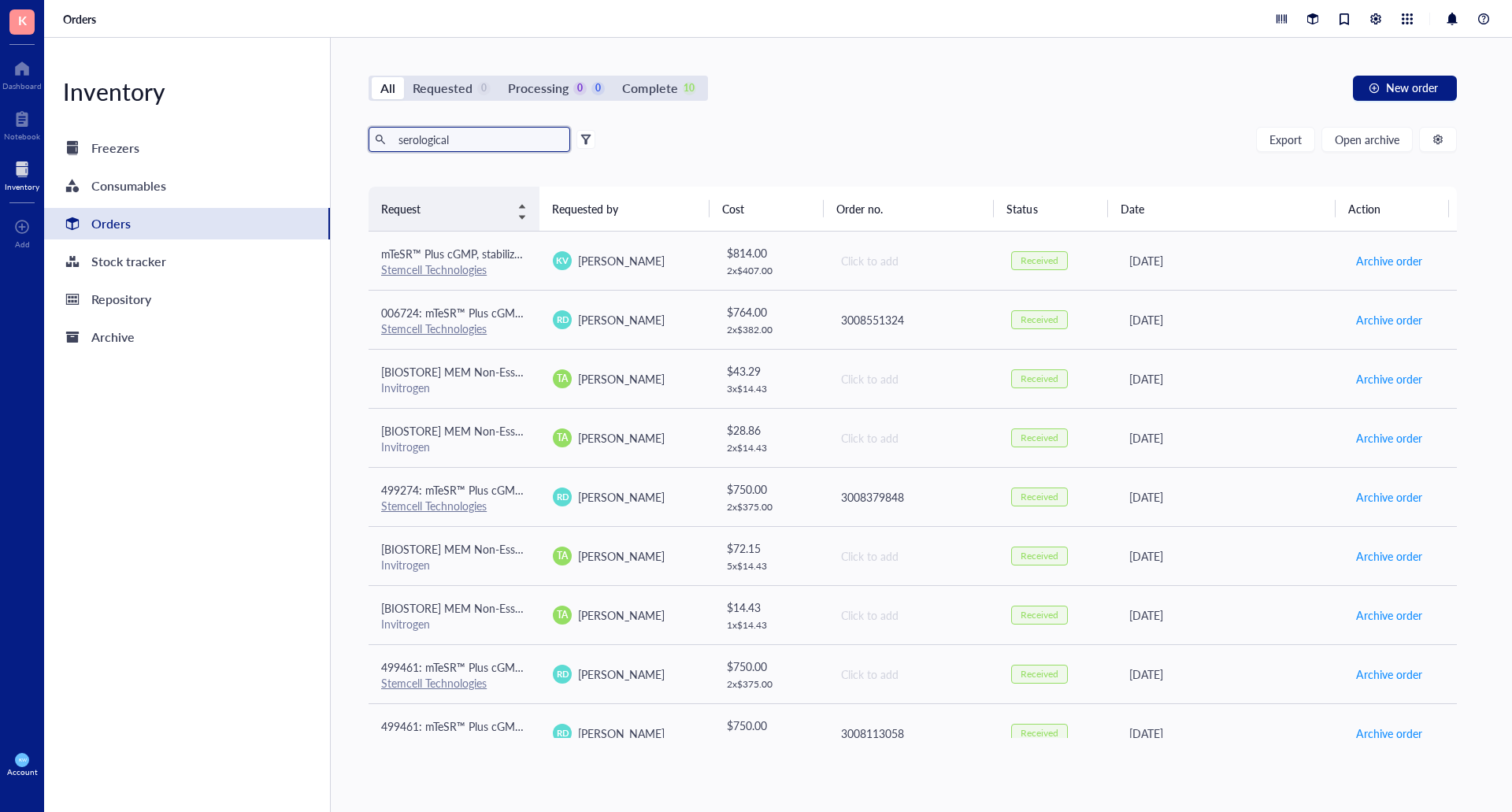
type input "serological"
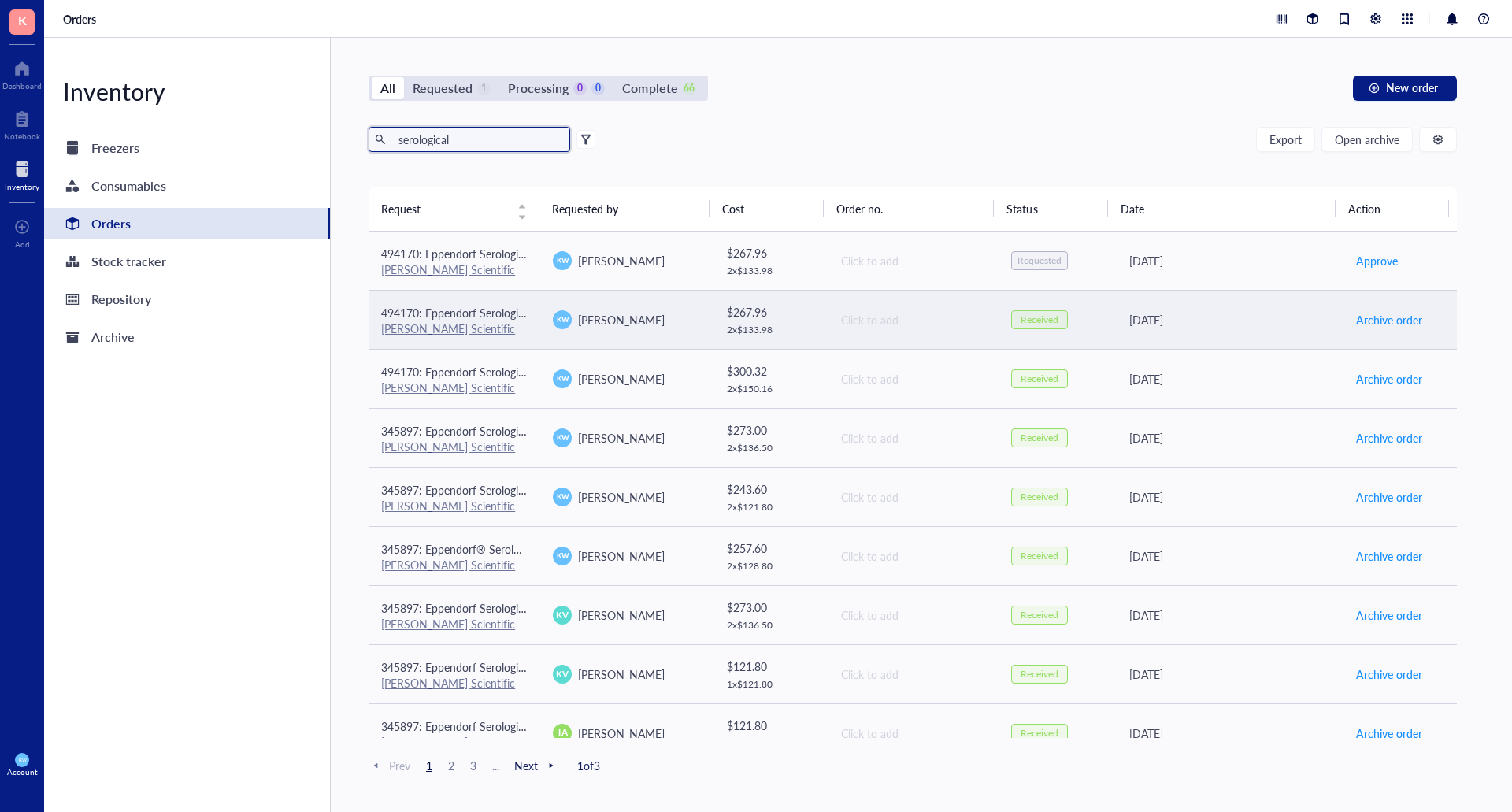
click at [669, 304] on td "[PERSON_NAME]" at bounding box center [626, 319] width 172 height 59
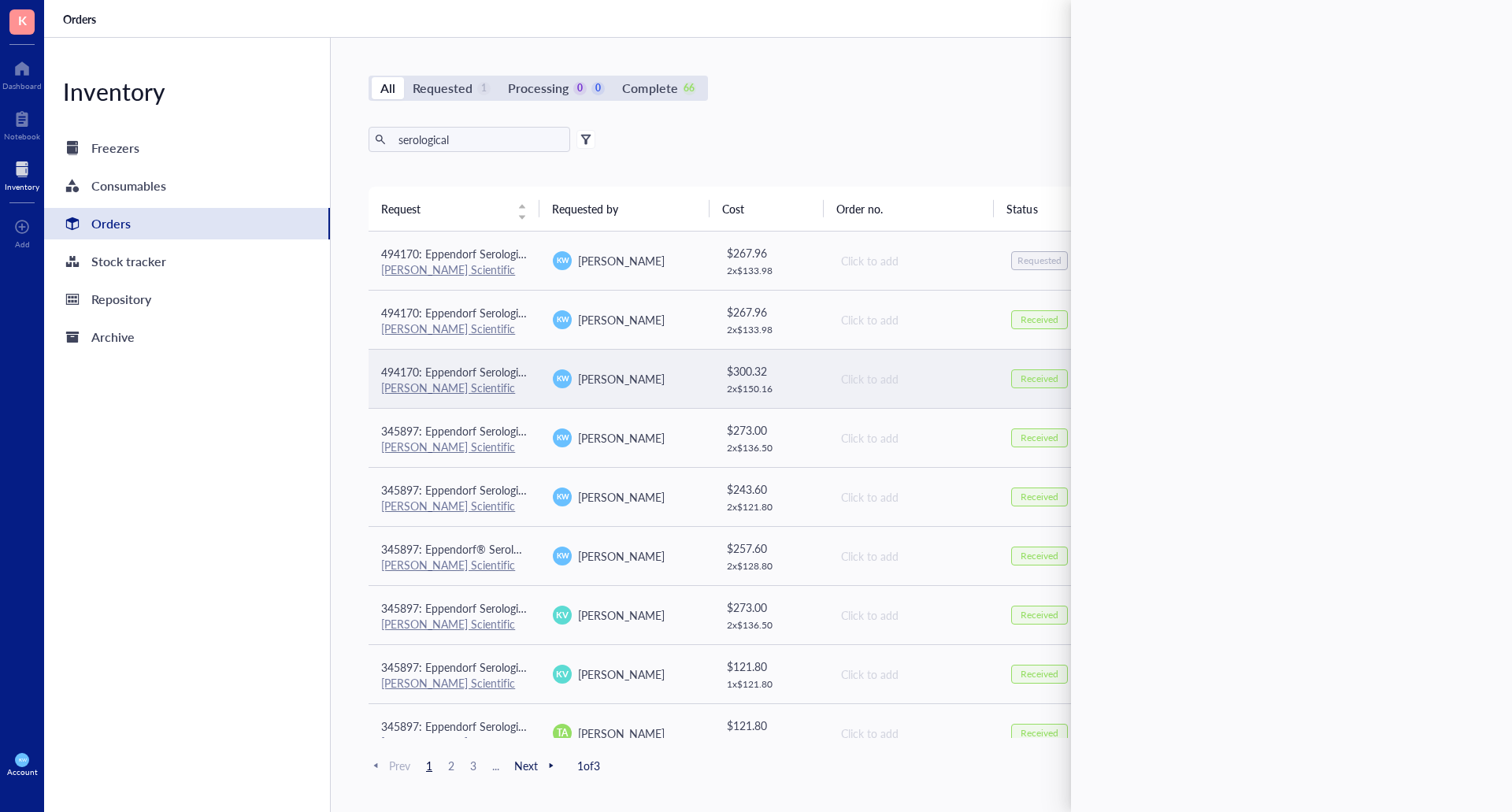
click at [671, 393] on td "[PERSON_NAME]" at bounding box center [626, 378] width 172 height 59
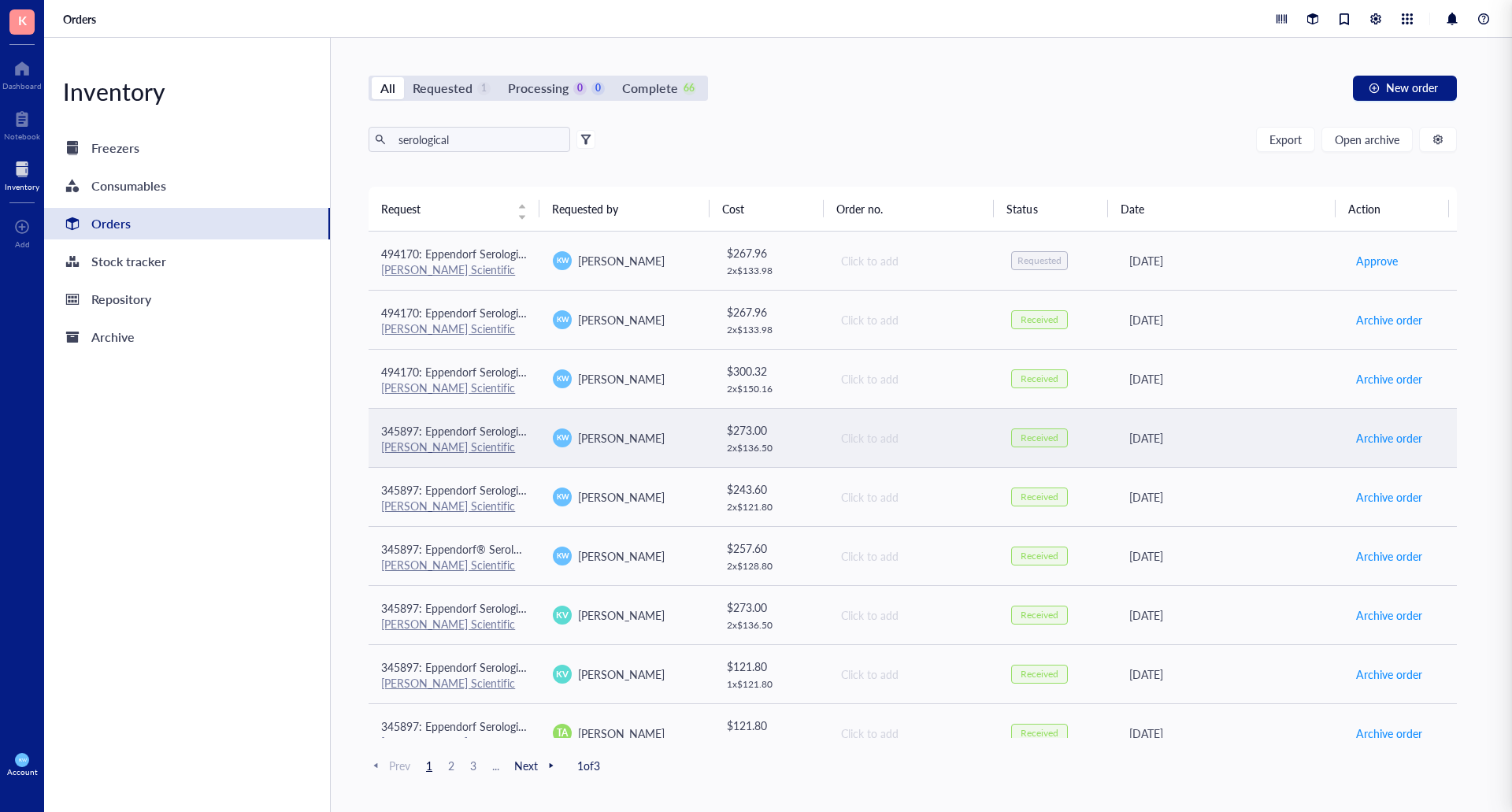
click at [652, 440] on div "[PERSON_NAME]" at bounding box center [625, 438] width 146 height 19
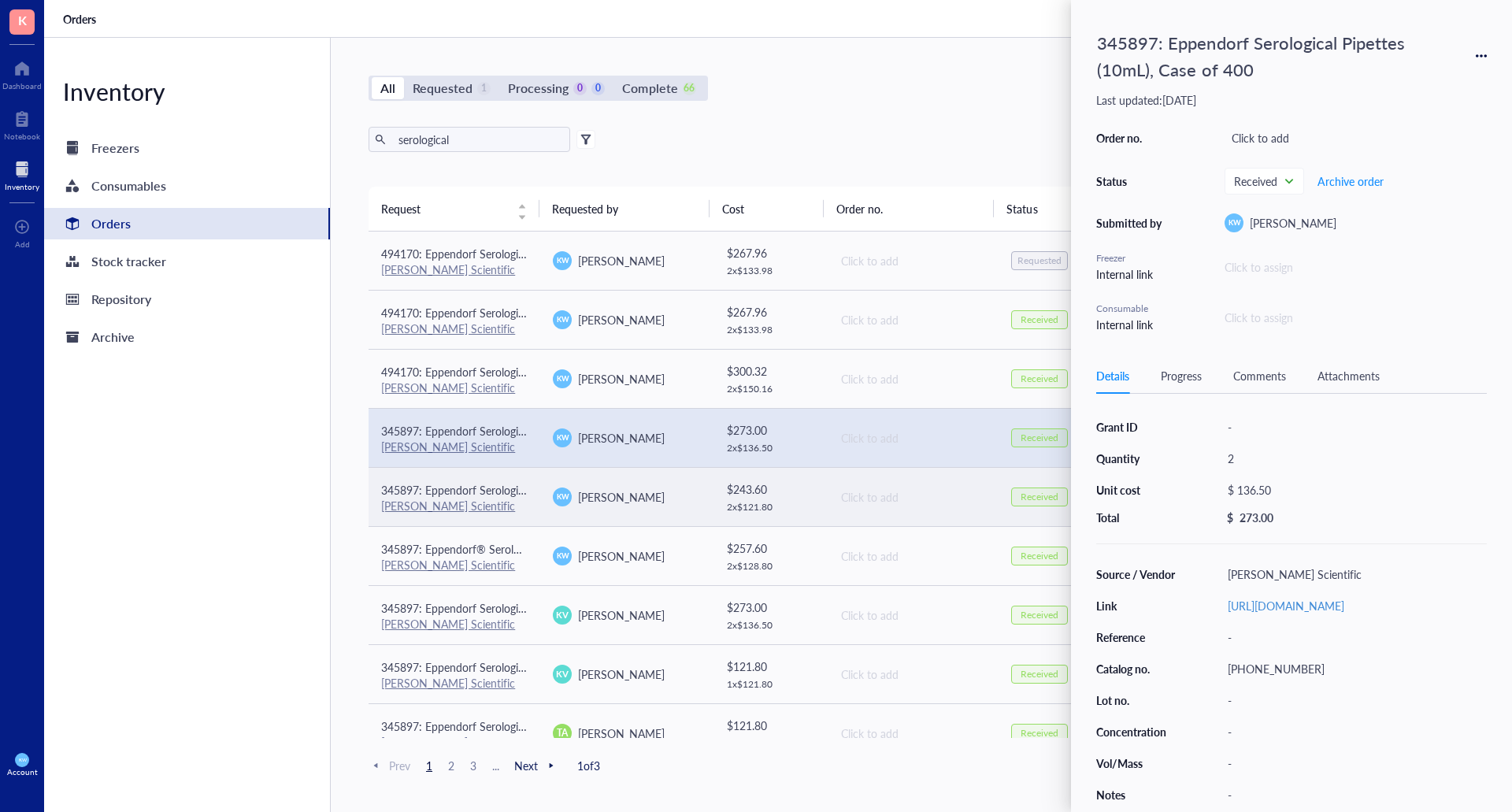
click at [663, 498] on div "[PERSON_NAME]" at bounding box center [625, 497] width 146 height 19
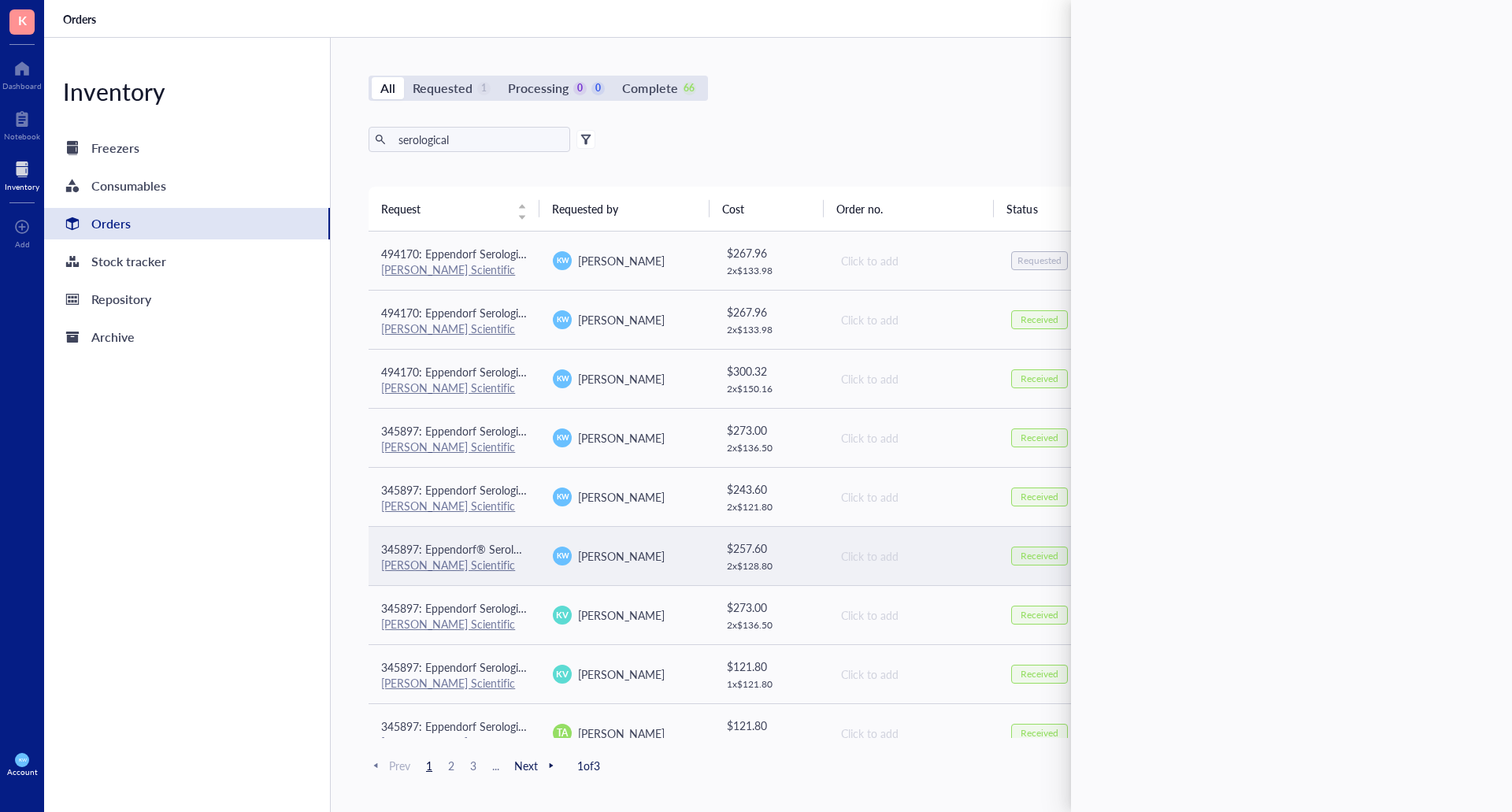
click at [668, 539] on td "[PERSON_NAME]" at bounding box center [626, 555] width 172 height 59
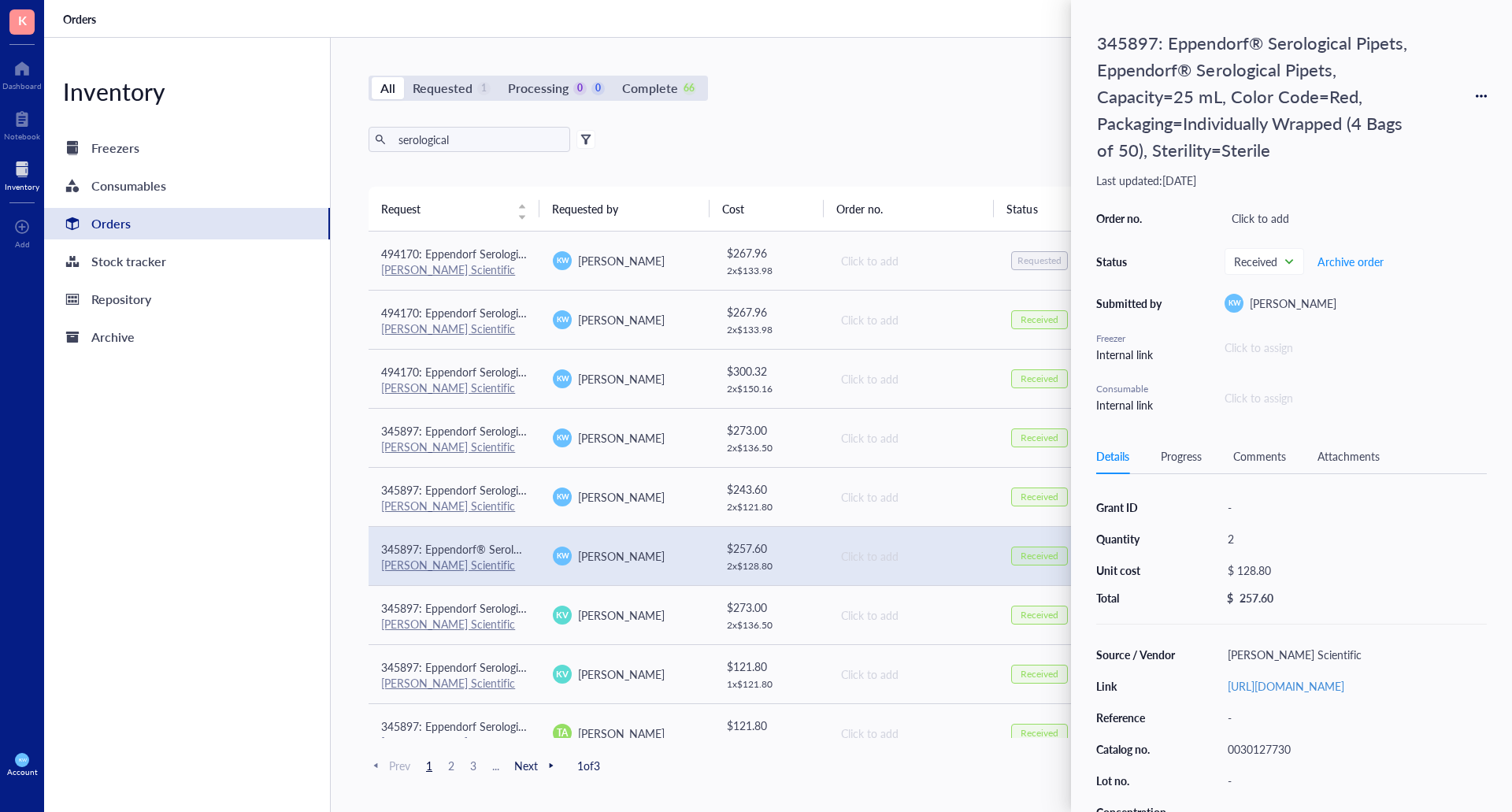
click at [840, 556] on div "Click to add" at bounding box center [913, 555] width 145 height 17
click at [1474, 99] on div "345897: Eppendorf® Serological Pipets, Eppendorf® Serological Pipets, Capacity=…" at bounding box center [1291, 96] width 390 height 141
click at [1478, 97] on icon at bounding box center [1476, 95] width 3 height 3
click at [1407, 122] on span "Request again" at bounding box center [1424, 119] width 99 height 17
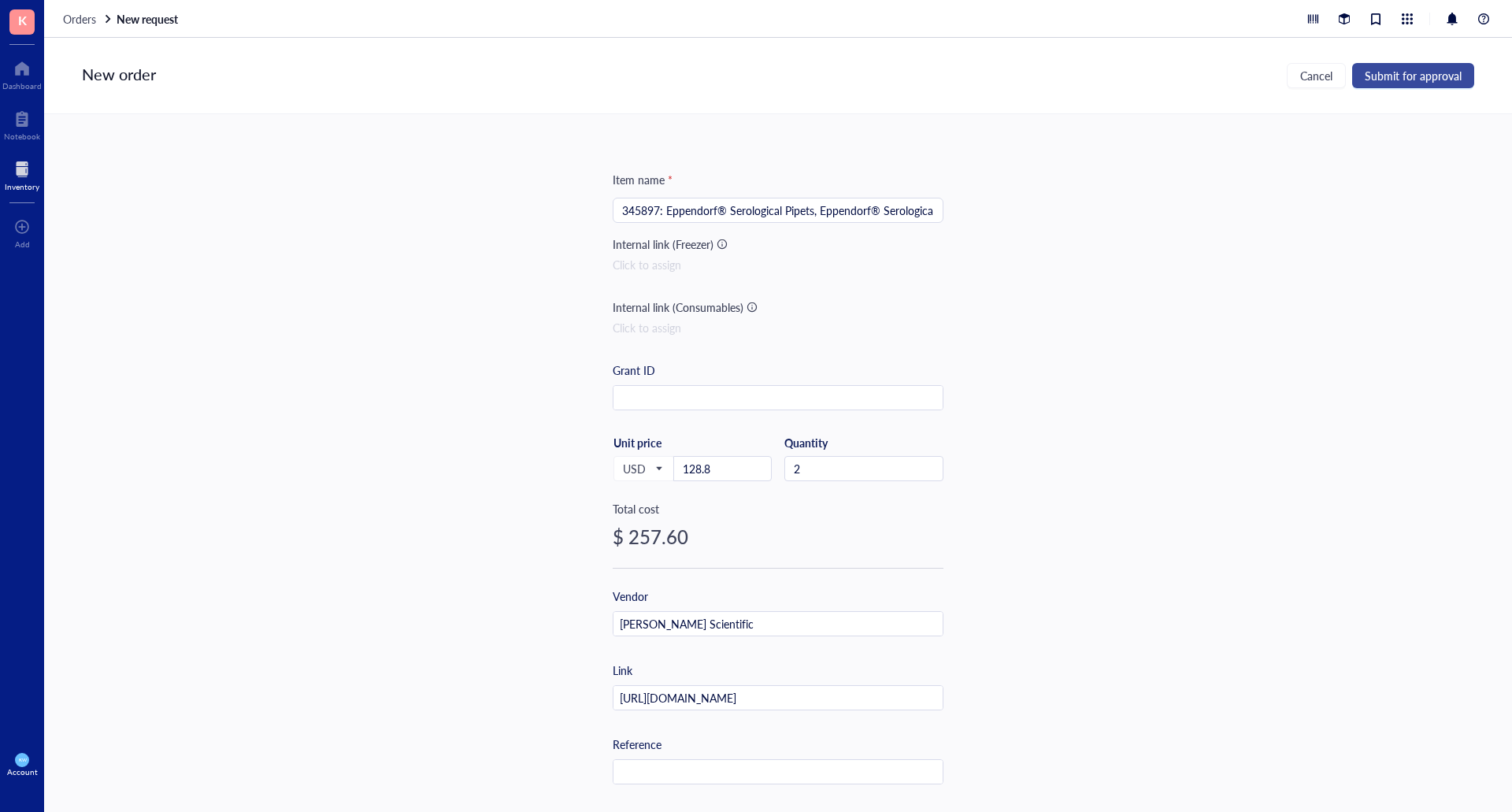
click at [1418, 77] on span "Submit for approval" at bounding box center [1412, 75] width 97 height 12
